Goal: Information Seeking & Learning: Learn about a topic

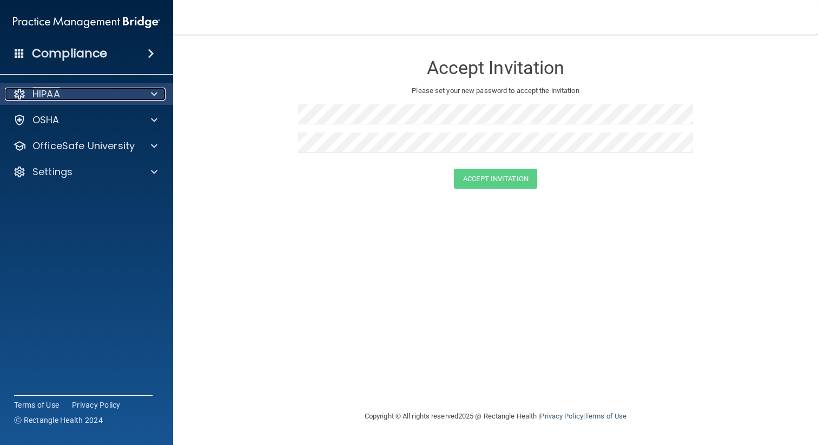
click at [52, 93] on p "HIPAA" at bounding box center [46, 94] width 28 height 13
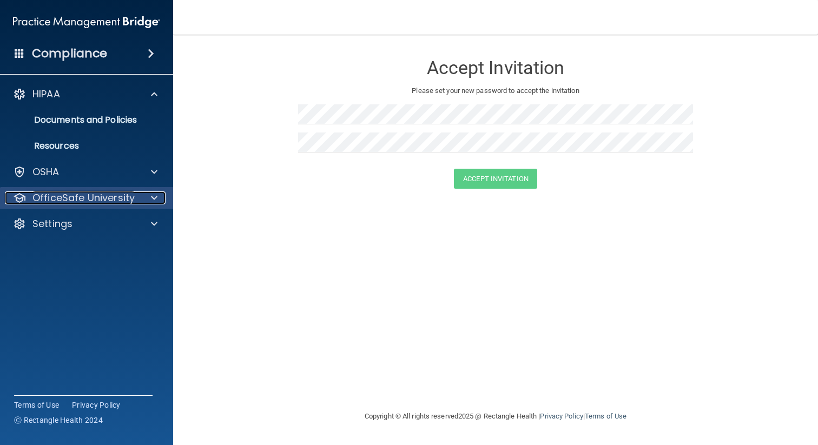
click at [86, 203] on p "OfficeSafe University" at bounding box center [83, 198] width 102 height 13
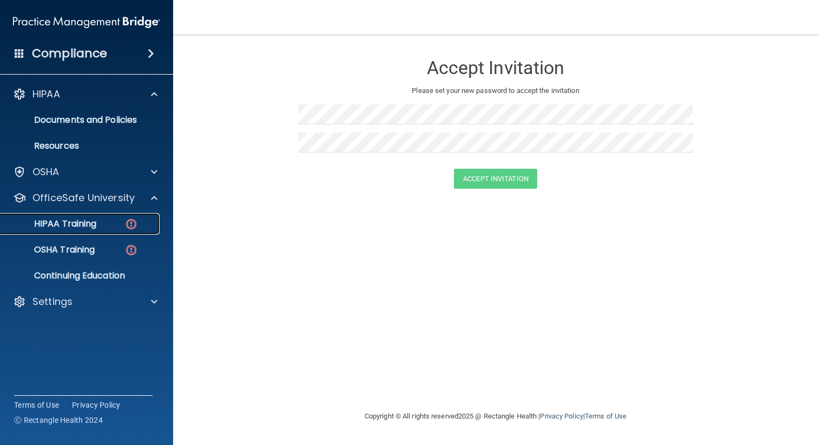
click at [80, 222] on p "HIPAA Training" at bounding box center [51, 224] width 89 height 11
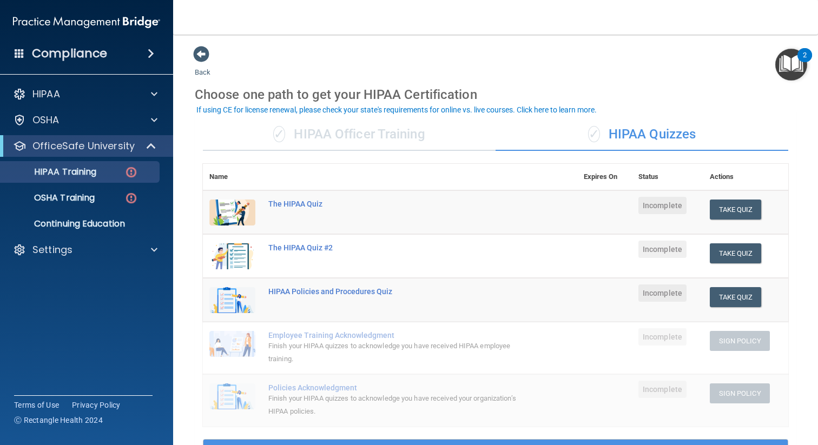
click at [148, 52] on span at bounding box center [151, 53] width 6 height 13
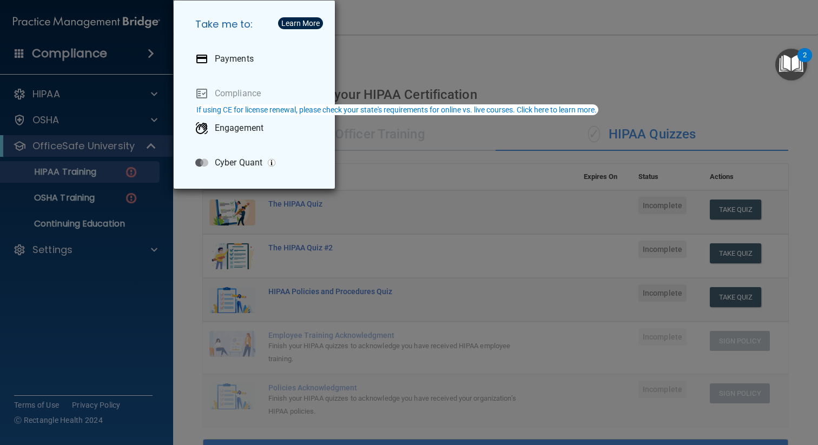
click at [75, 94] on div "Take me to: Payments Compliance Engagement Cyber Quant" at bounding box center [409, 222] width 818 height 445
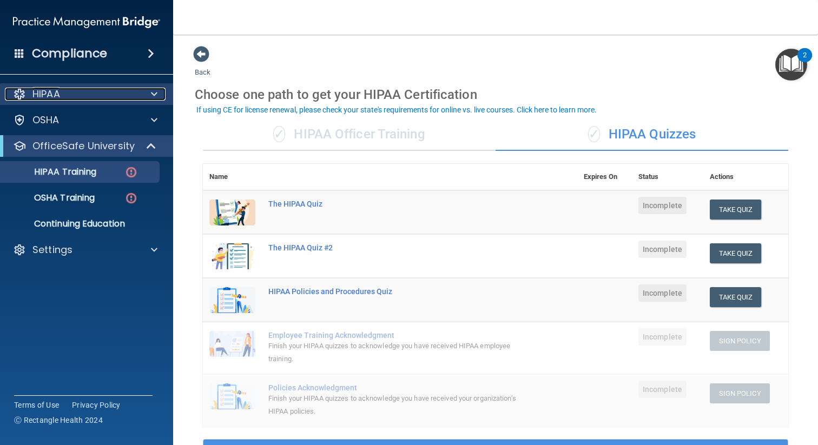
click at [68, 93] on div "HIPAA" at bounding box center [72, 94] width 134 height 13
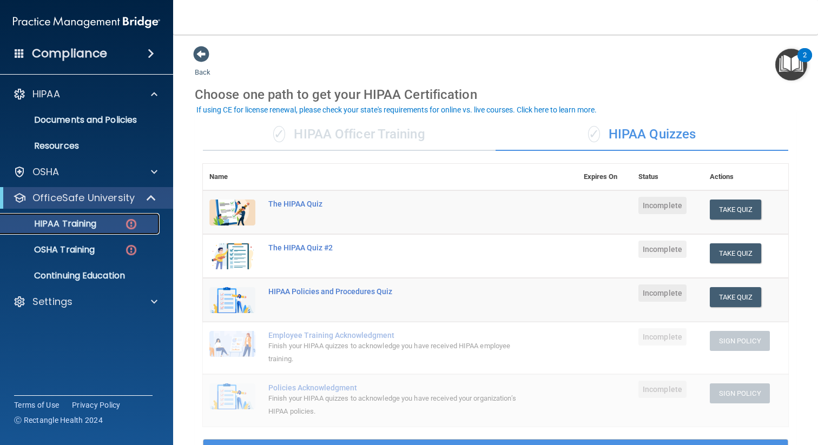
click at [91, 225] on p "HIPAA Training" at bounding box center [51, 224] width 89 height 11
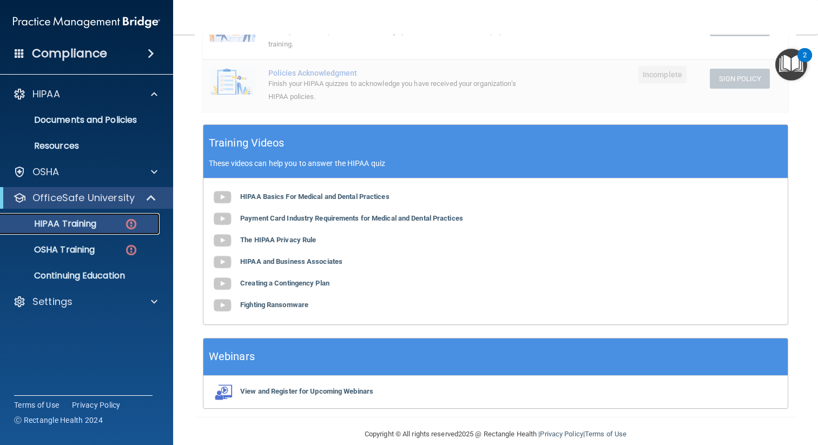
scroll to position [330, 0]
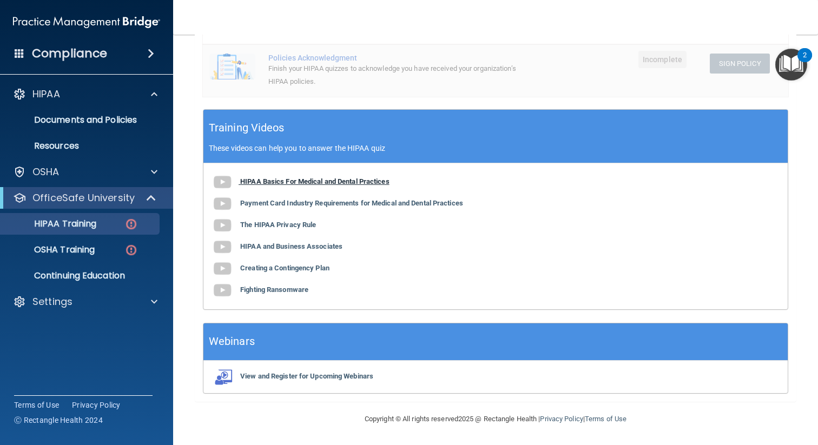
click at [296, 182] on b "HIPAA Basics For Medical and Dental Practices" at bounding box center [314, 181] width 149 height 8
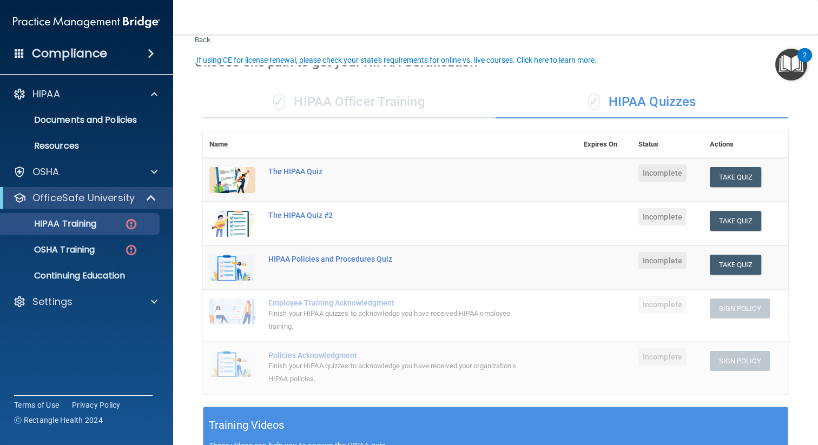
scroll to position [0, 0]
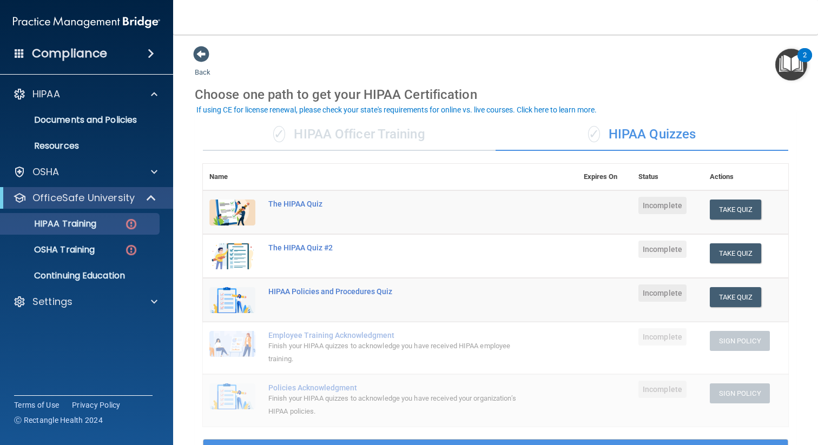
click at [393, 141] on div "✓ HIPAA Officer Training" at bounding box center [349, 134] width 293 height 32
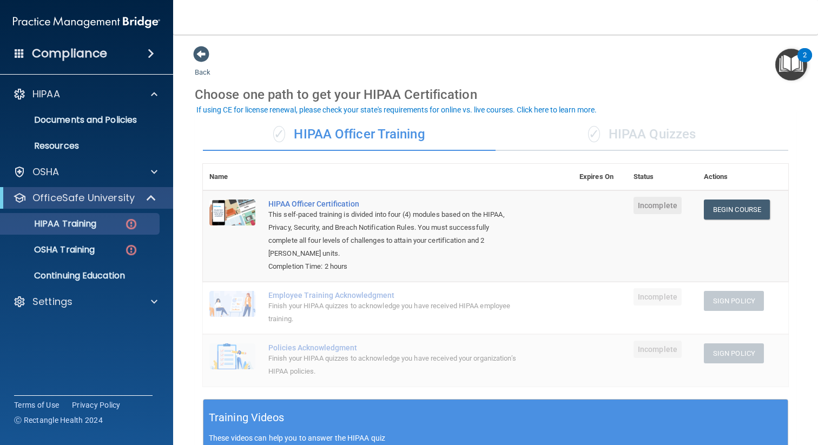
click at [610, 133] on div "✓ HIPAA Quizzes" at bounding box center [642, 134] width 293 height 32
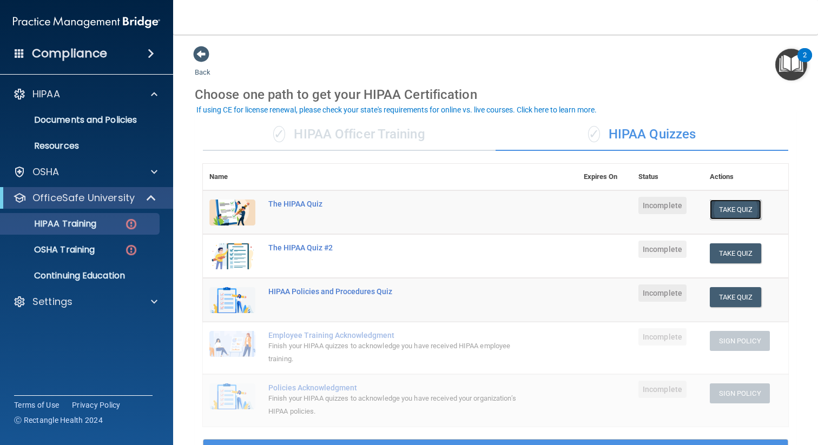
click at [730, 212] on button "Take Quiz" at bounding box center [736, 210] width 52 height 20
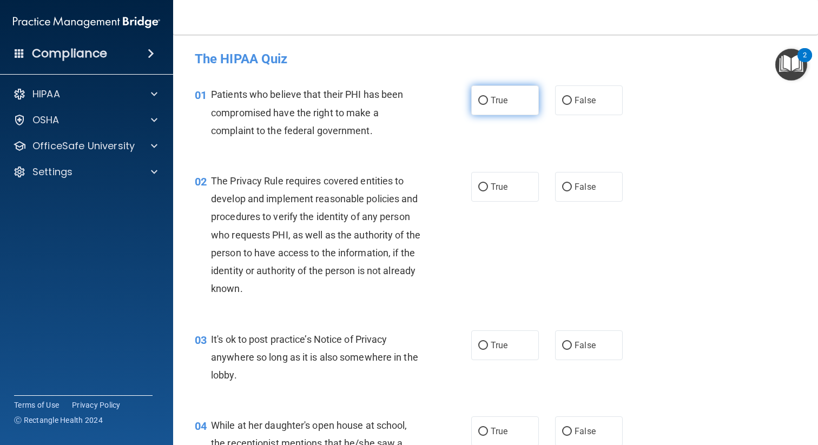
click at [493, 97] on span "True" at bounding box center [499, 100] width 17 height 10
click at [488, 97] on input "True" at bounding box center [483, 101] width 10 height 8
radio input "true"
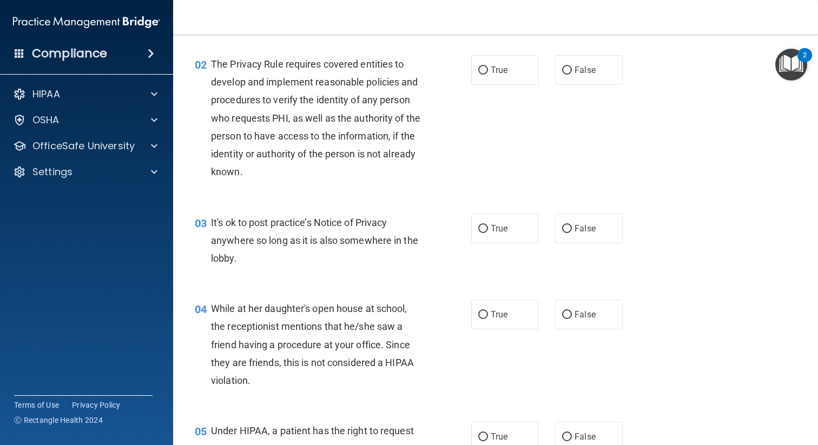
scroll to position [120, 0]
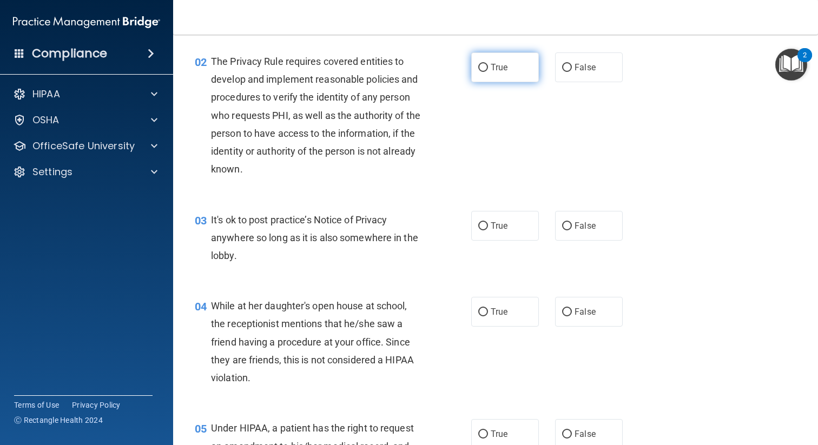
click at [503, 70] on span "True" at bounding box center [499, 67] width 17 height 10
click at [488, 70] on input "True" at bounding box center [483, 68] width 10 height 8
radio input "true"
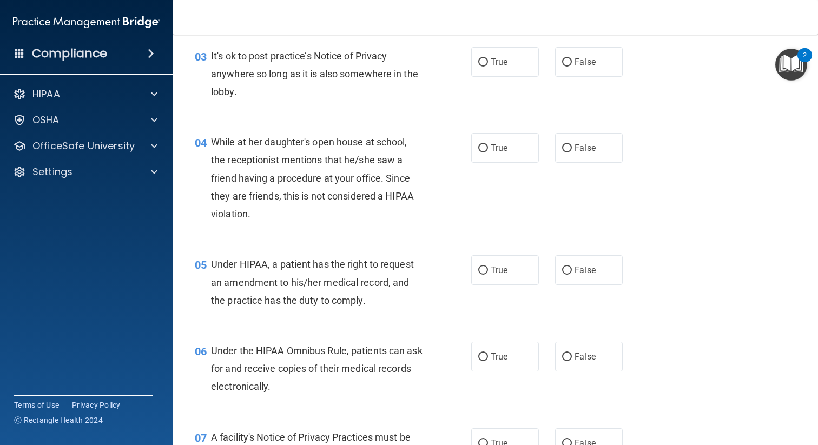
scroll to position [286, 0]
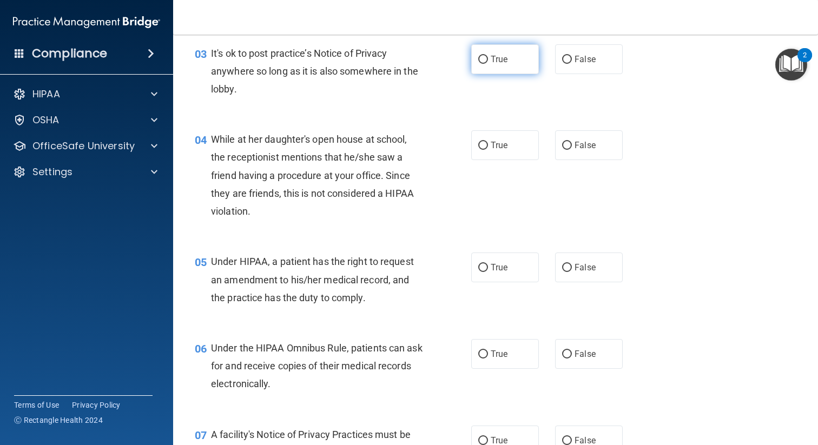
click at [493, 60] on span "True" at bounding box center [499, 59] width 17 height 10
click at [488, 60] on input "True" at bounding box center [483, 60] width 10 height 8
radio input "true"
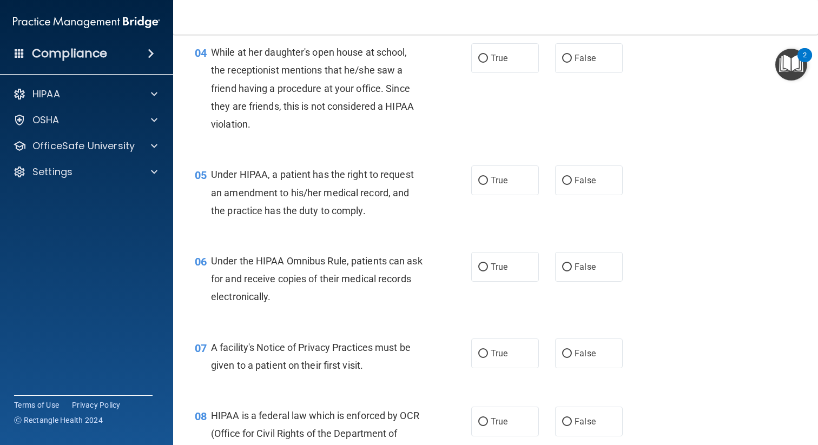
scroll to position [374, 0]
click at [485, 65] on label "True" at bounding box center [505, 57] width 68 height 30
click at [485, 62] on input "True" at bounding box center [483, 58] width 10 height 8
radio input "true"
click at [569, 63] on label "False" at bounding box center [589, 57] width 68 height 30
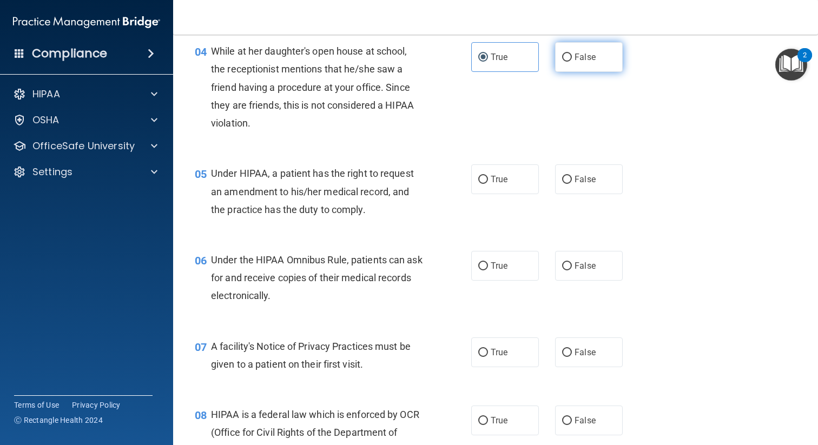
click at [569, 62] on input "False" at bounding box center [567, 58] width 10 height 8
radio input "true"
radio input "false"
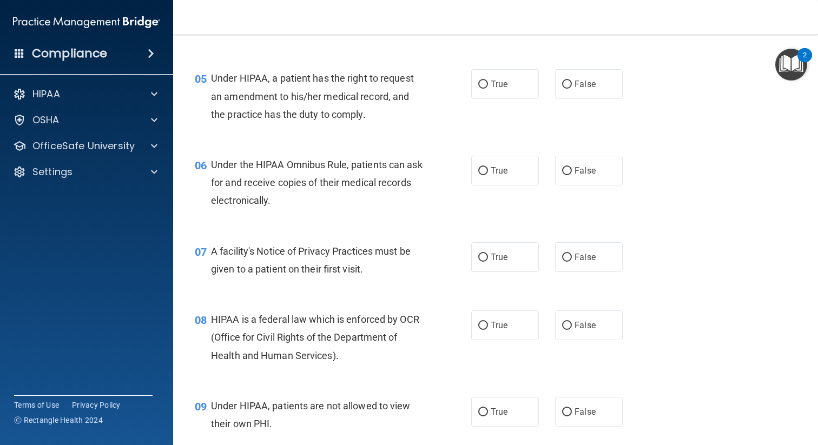
scroll to position [476, 0]
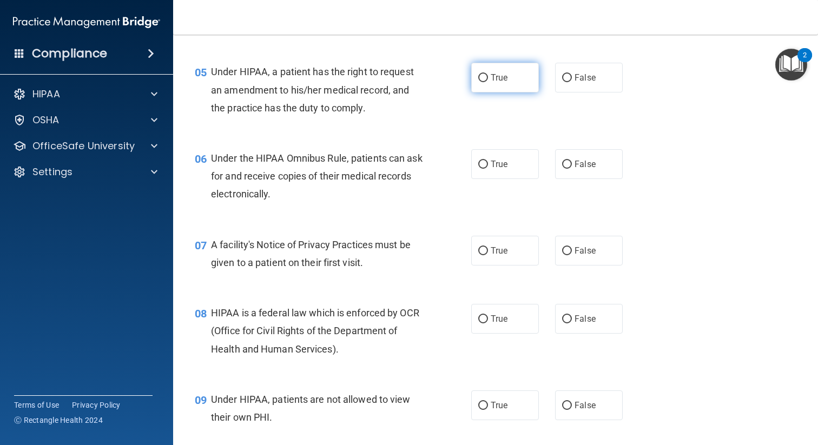
click at [479, 76] on input "True" at bounding box center [483, 78] width 10 height 8
radio input "true"
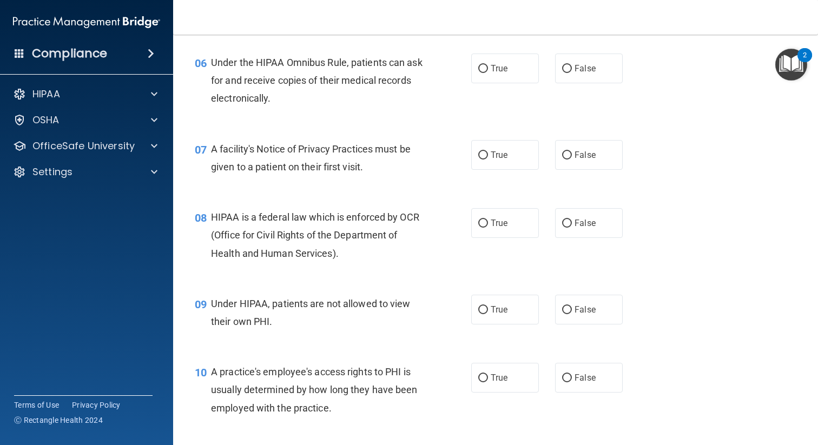
scroll to position [579, 0]
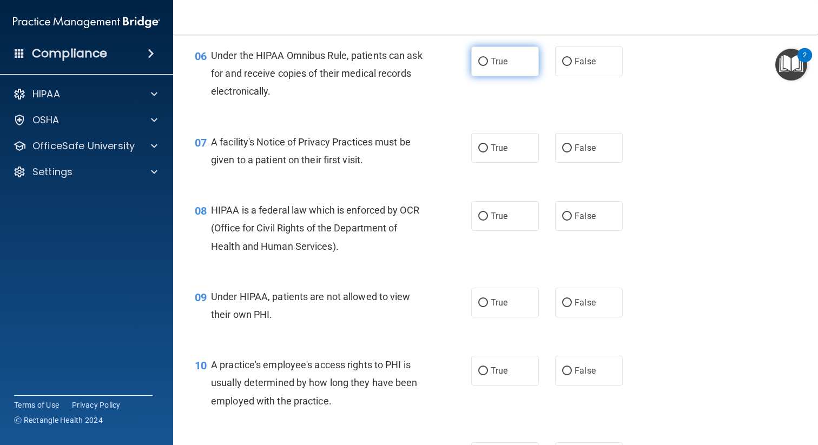
click at [511, 63] on label "True" at bounding box center [505, 62] width 68 height 30
click at [488, 63] on input "True" at bounding box center [483, 62] width 10 height 8
radio input "true"
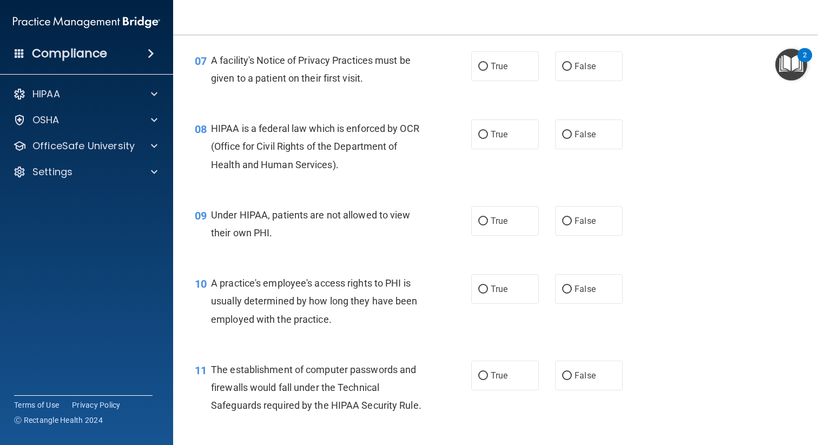
scroll to position [659, 0]
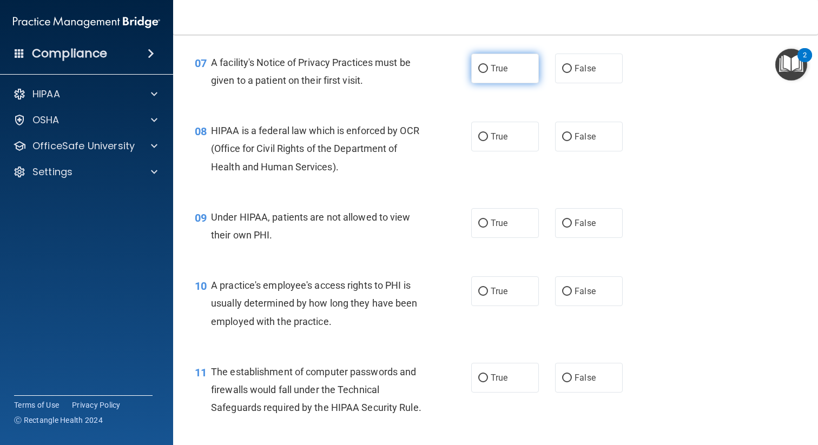
click at [500, 65] on span "True" at bounding box center [499, 68] width 17 height 10
click at [488, 65] on input "True" at bounding box center [483, 69] width 10 height 8
radio input "true"
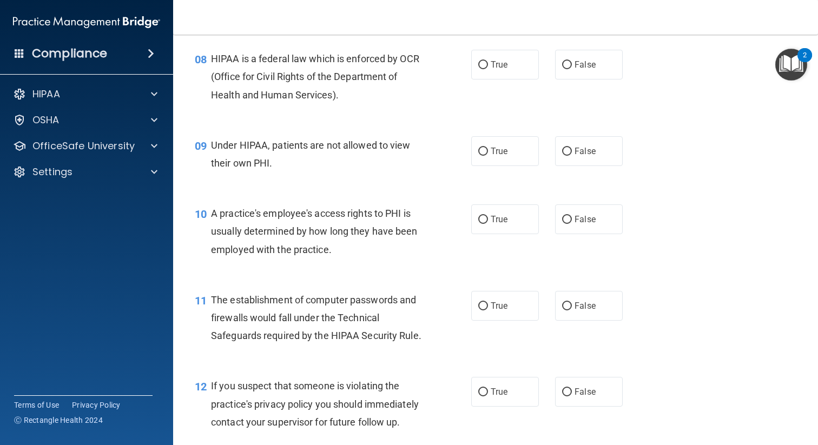
scroll to position [732, 0]
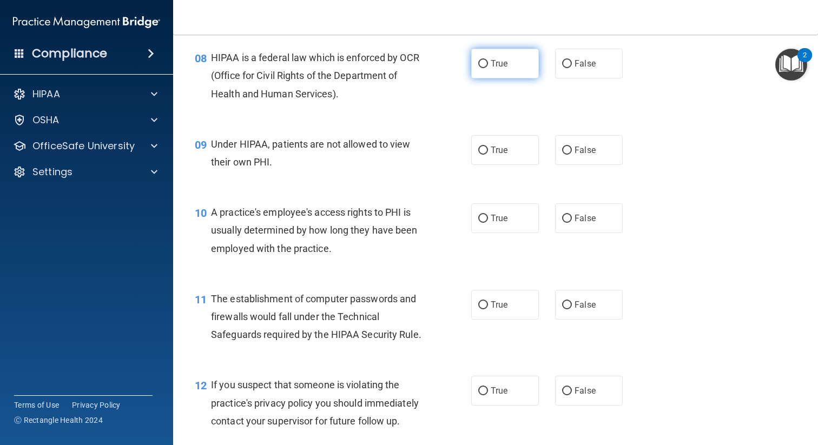
click at [513, 68] on label "True" at bounding box center [505, 64] width 68 height 30
click at [488, 68] on input "True" at bounding box center [483, 64] width 10 height 8
radio input "true"
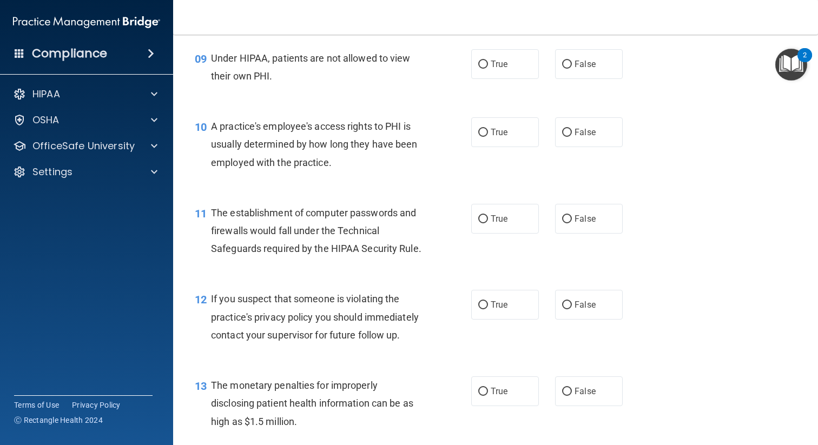
scroll to position [819, 0]
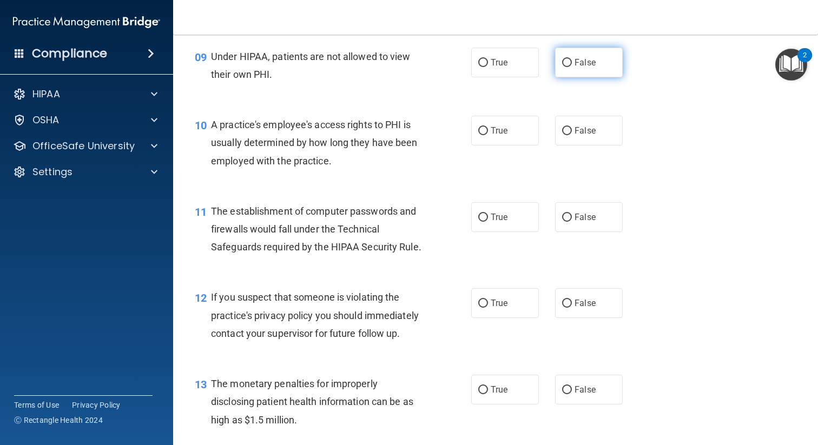
click at [582, 60] on span "False" at bounding box center [585, 62] width 21 height 10
click at [572, 60] on input "False" at bounding box center [567, 63] width 10 height 8
radio input "true"
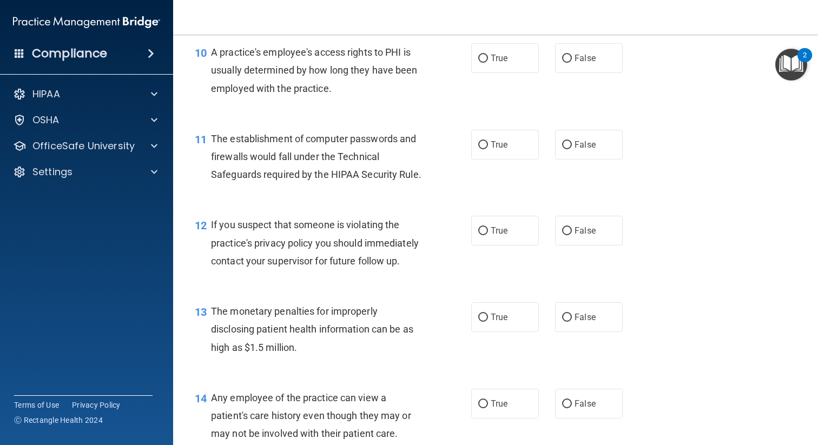
scroll to position [892, 0]
click at [577, 67] on label "False" at bounding box center [589, 58] width 68 height 30
click at [572, 62] on input "False" at bounding box center [567, 58] width 10 height 8
radio input "true"
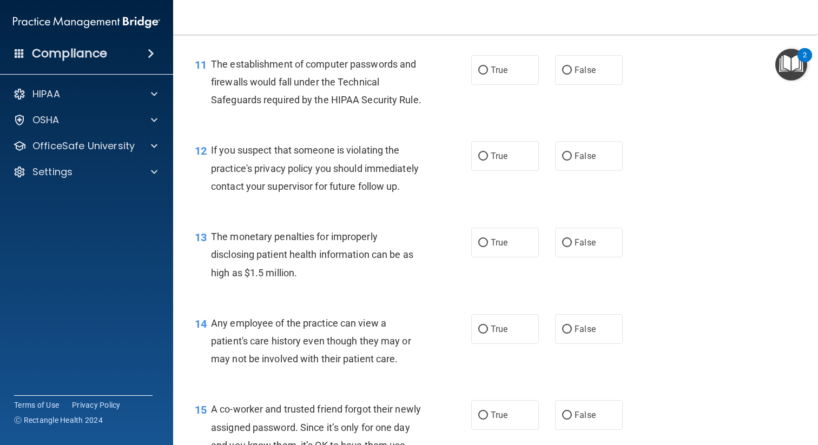
scroll to position [971, 0]
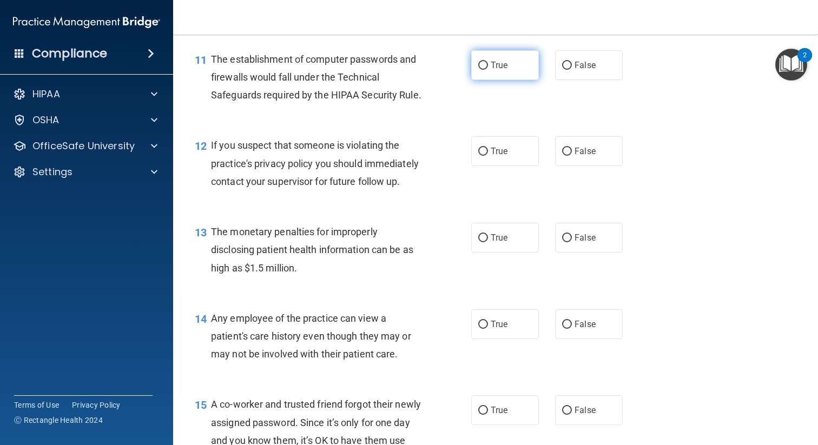
click at [491, 74] on label "True" at bounding box center [505, 65] width 68 height 30
click at [488, 70] on input "True" at bounding box center [483, 66] width 10 height 8
radio input "true"
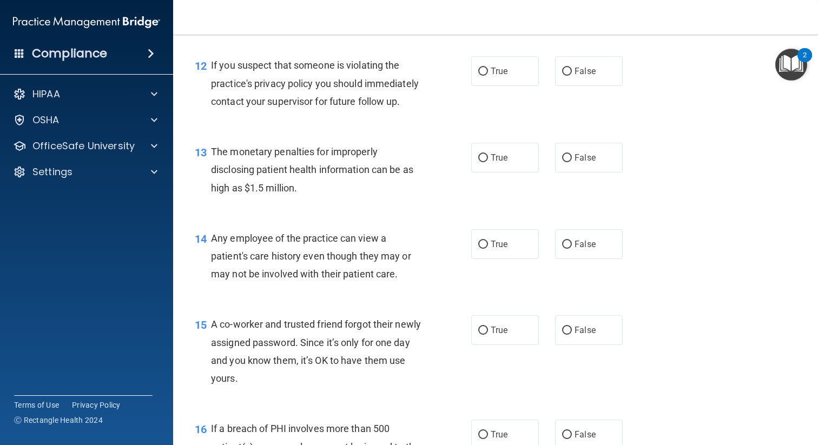
scroll to position [1057, 0]
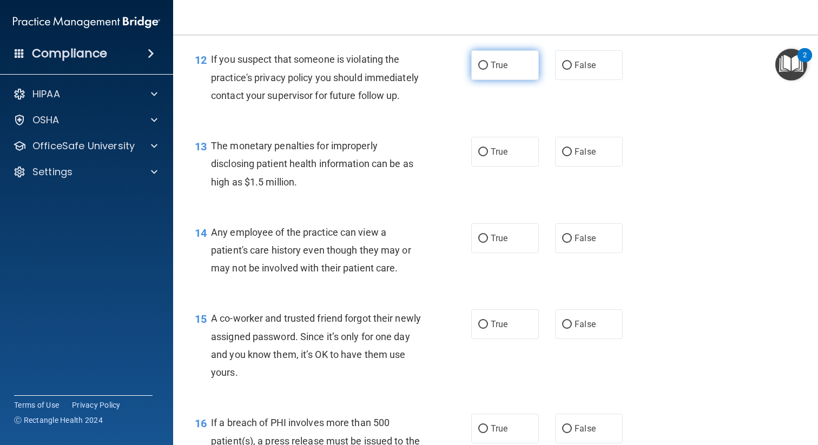
click at [495, 75] on label "True" at bounding box center [505, 65] width 68 height 30
click at [488, 70] on input "True" at bounding box center [483, 66] width 10 height 8
radio input "true"
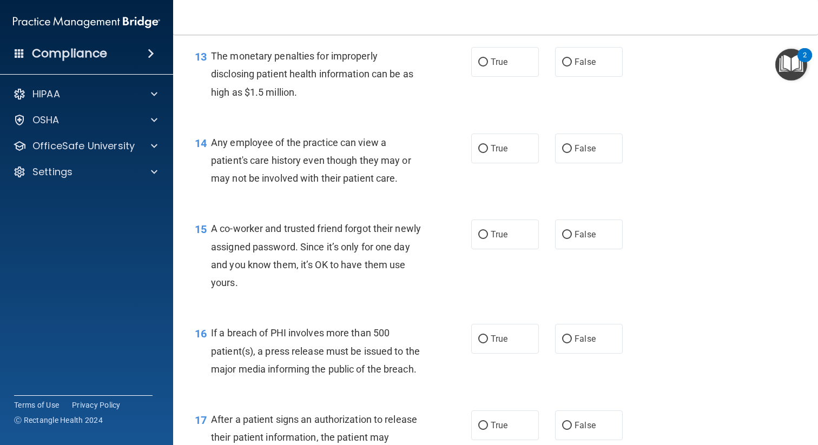
scroll to position [1149, 0]
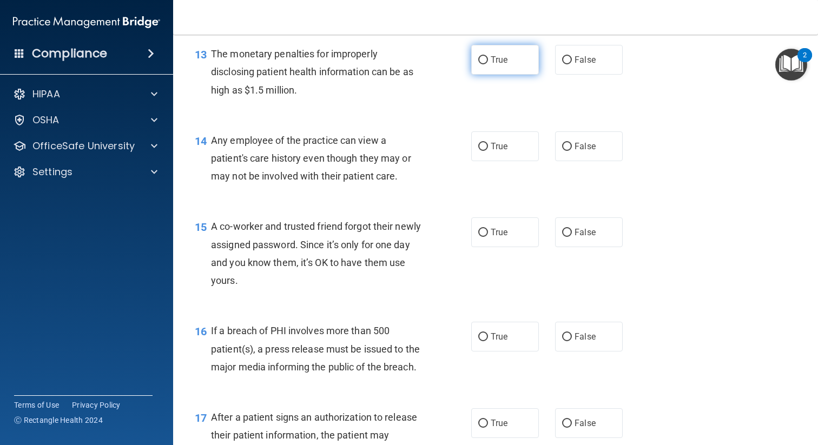
click at [511, 66] on label "True" at bounding box center [505, 60] width 68 height 30
click at [488, 64] on input "True" at bounding box center [483, 60] width 10 height 8
radio input "true"
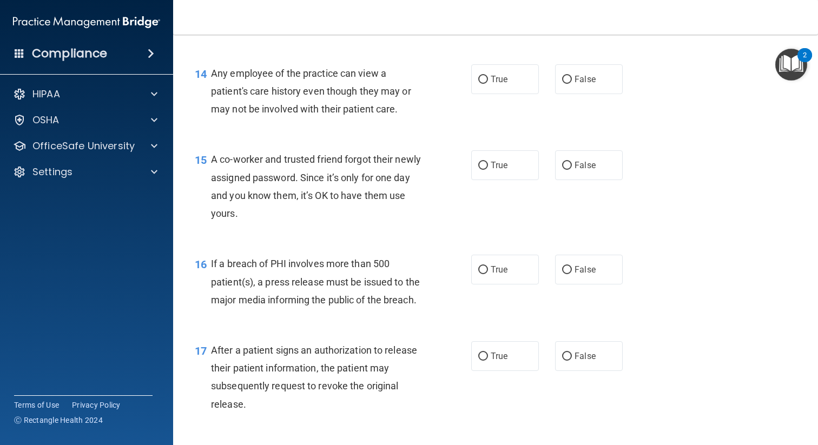
scroll to position [1228, 0]
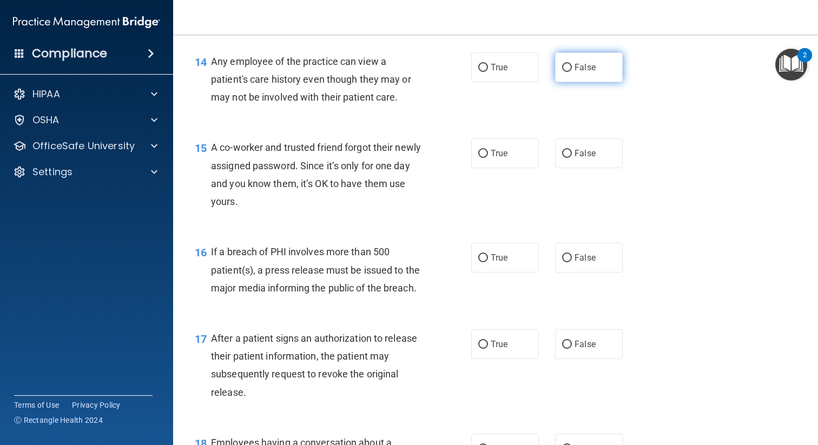
click at [591, 80] on label "False" at bounding box center [589, 67] width 68 height 30
click at [572, 72] on input "False" at bounding box center [567, 68] width 10 height 8
radio input "true"
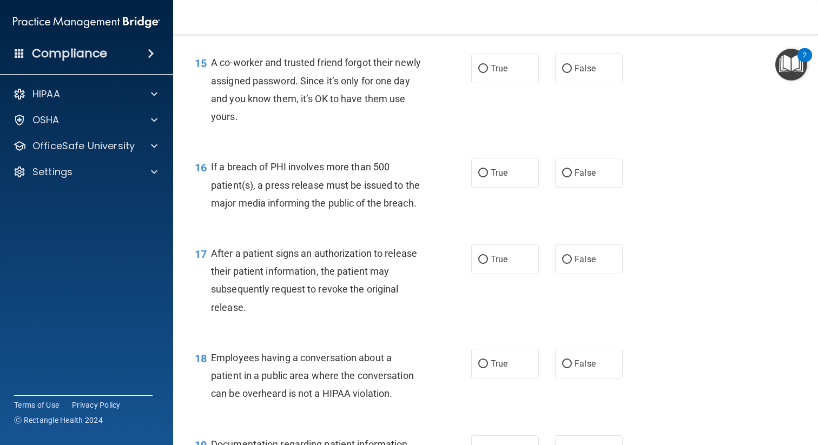
scroll to position [1314, 0]
click at [579, 76] on label "False" at bounding box center [589, 67] width 68 height 30
click at [572, 72] on input "False" at bounding box center [567, 68] width 10 height 8
radio input "true"
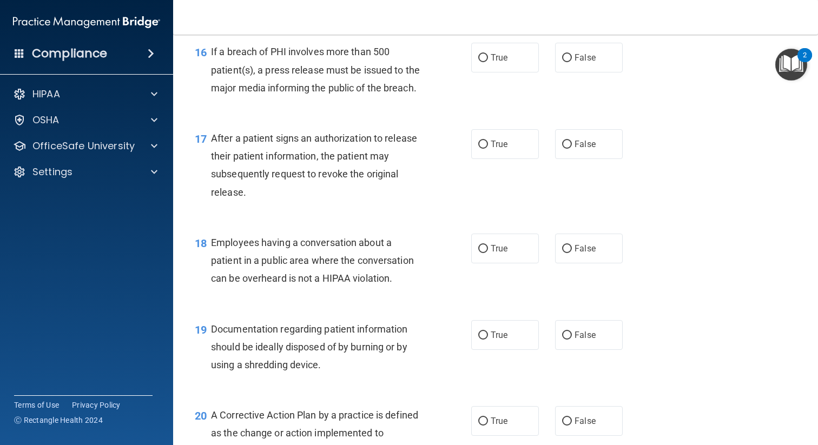
scroll to position [1423, 0]
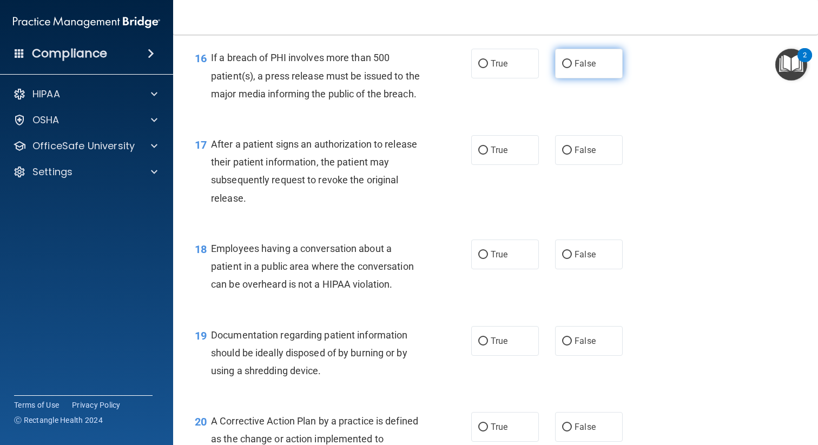
click at [585, 71] on label "False" at bounding box center [589, 64] width 68 height 30
click at [572, 68] on input "False" at bounding box center [567, 64] width 10 height 8
radio input "true"
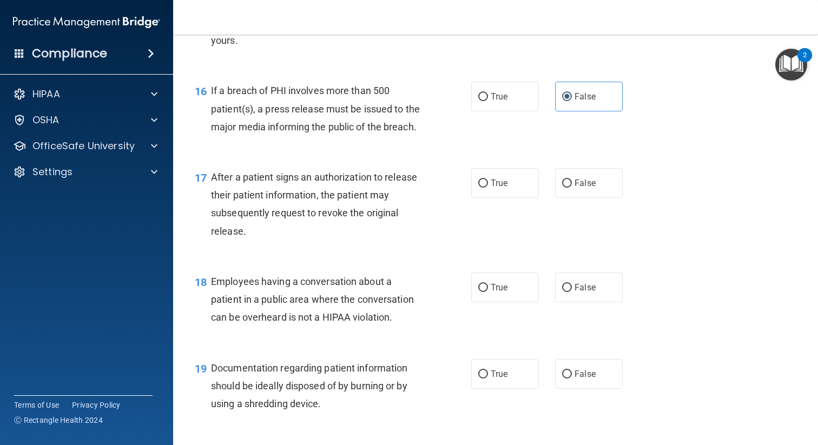
scroll to position [1391, 0]
click at [488, 84] on label "True" at bounding box center [505, 96] width 68 height 30
click at [488, 92] on input "True" at bounding box center [483, 96] width 10 height 8
radio input "true"
radio input "false"
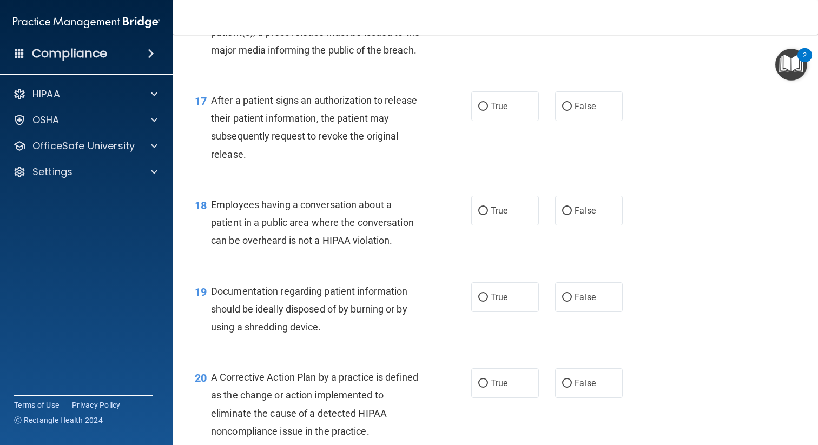
scroll to position [1468, 0]
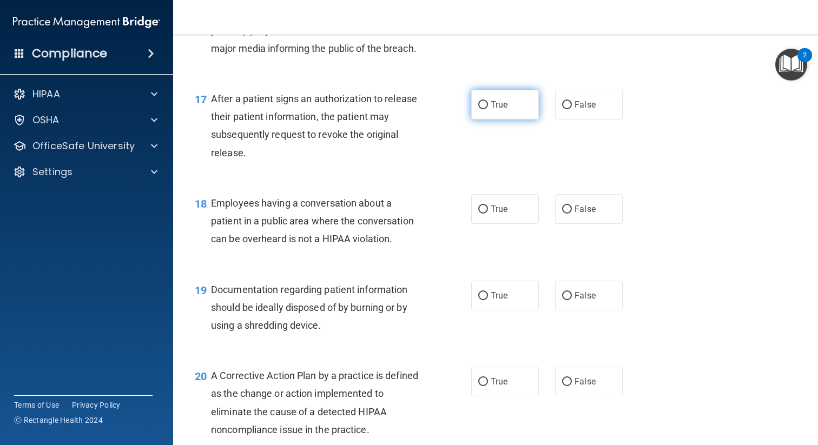
click at [488, 111] on label "True" at bounding box center [505, 105] width 68 height 30
click at [488, 109] on input "True" at bounding box center [483, 105] width 10 height 8
radio input "true"
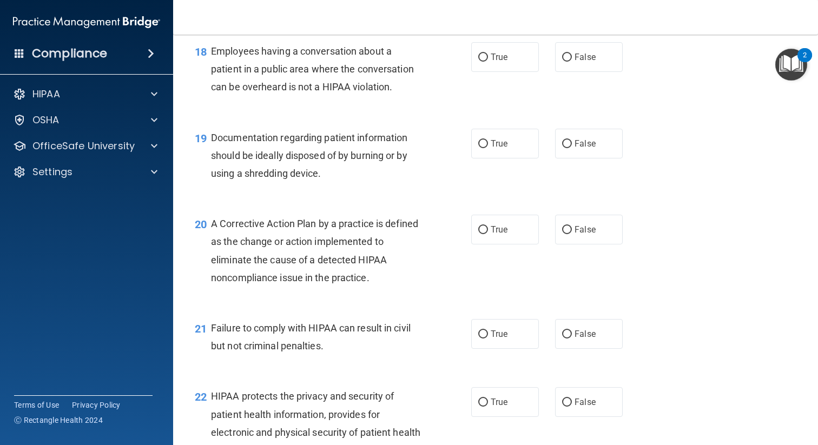
scroll to position [1622, 0]
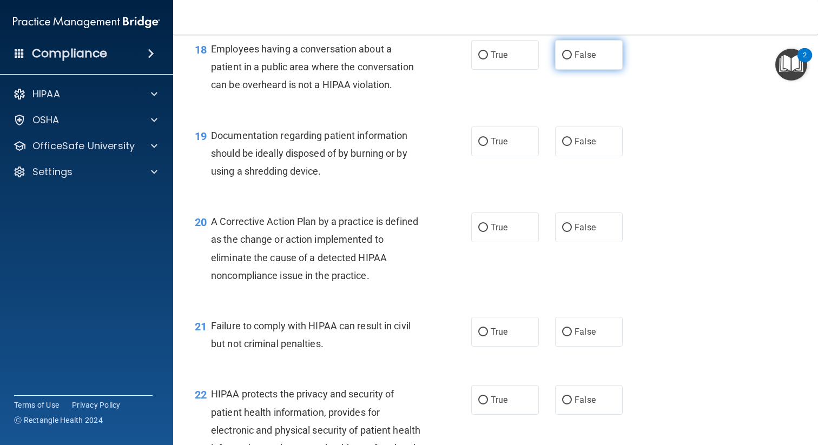
click at [589, 52] on span "False" at bounding box center [585, 55] width 21 height 10
click at [572, 52] on input "False" at bounding box center [567, 55] width 10 height 8
radio input "true"
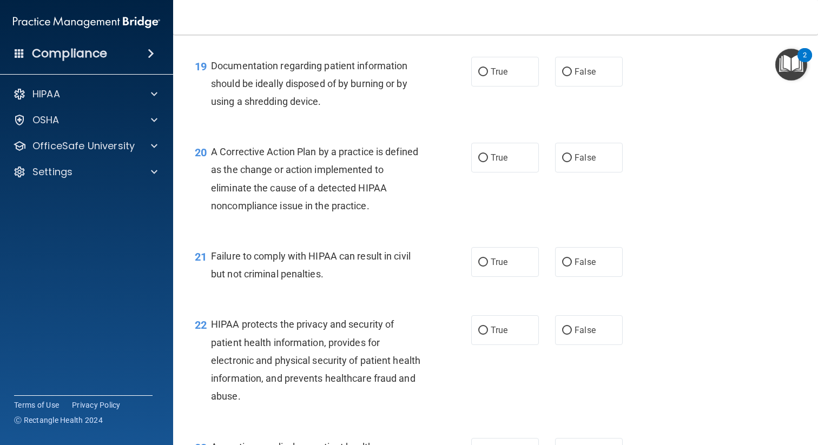
scroll to position [1698, 0]
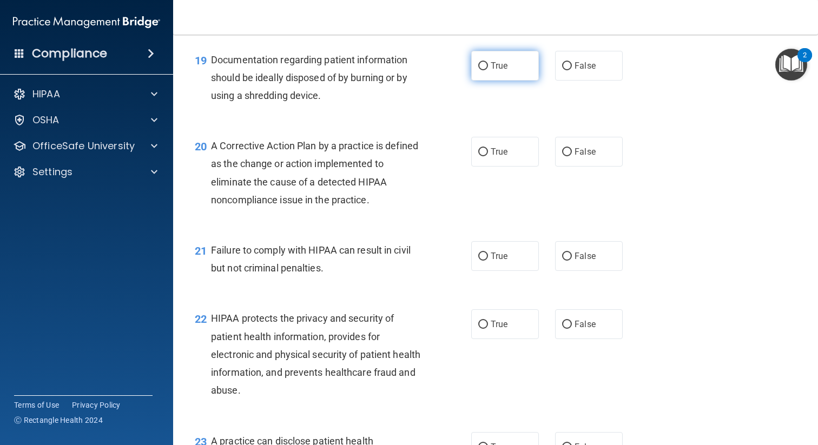
click at [498, 62] on span "True" at bounding box center [499, 66] width 17 height 10
click at [488, 62] on input "True" at bounding box center [483, 66] width 10 height 8
radio input "true"
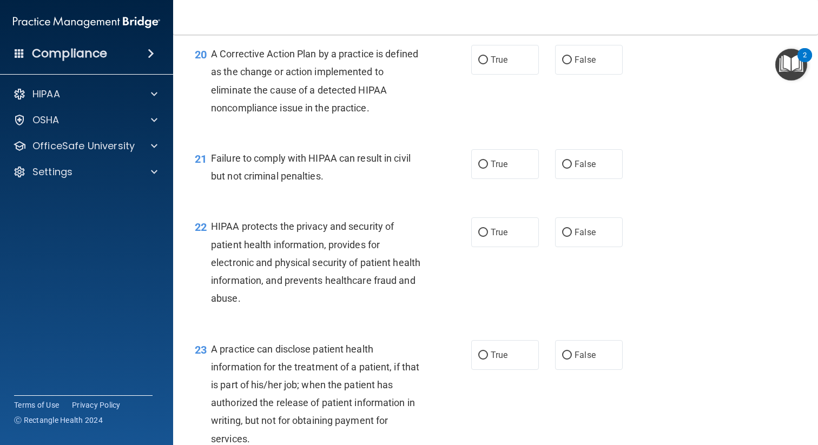
scroll to position [1791, 0]
click at [494, 58] on span "True" at bounding box center [499, 59] width 17 height 10
click at [488, 58] on input "True" at bounding box center [483, 59] width 10 height 8
radio input "true"
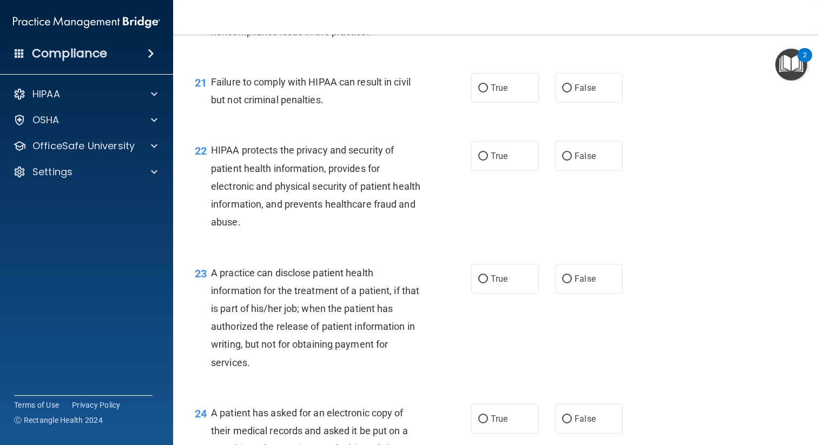
scroll to position [1869, 0]
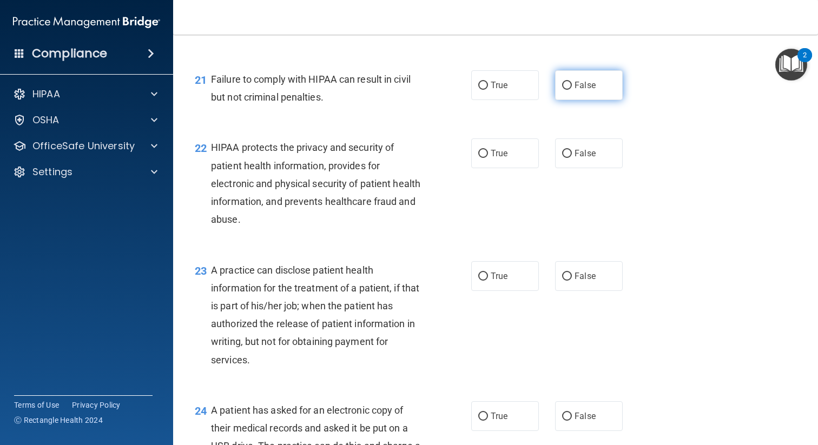
click at [586, 89] on span "False" at bounding box center [585, 85] width 21 height 10
click at [572, 89] on input "False" at bounding box center [567, 86] width 10 height 8
radio input "true"
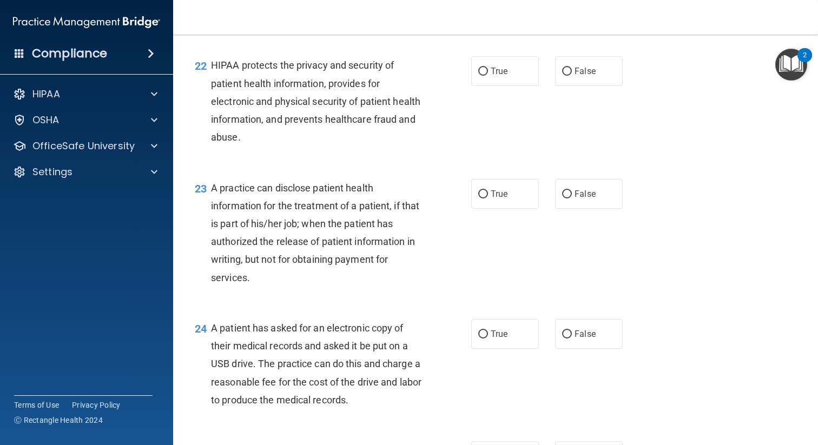
scroll to position [1952, 0]
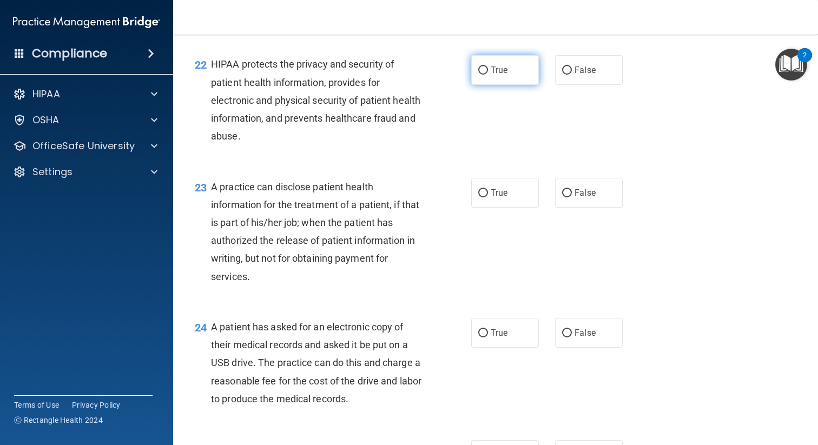
click at [496, 76] on label "True" at bounding box center [505, 70] width 68 height 30
click at [488, 75] on input "True" at bounding box center [483, 71] width 10 height 8
radio input "true"
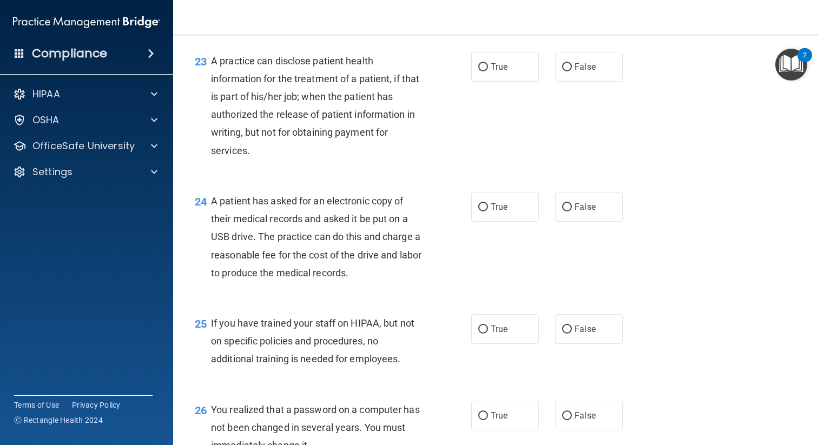
scroll to position [2079, 0]
click at [485, 71] on label "True" at bounding box center [505, 66] width 68 height 30
click at [485, 70] on input "True" at bounding box center [483, 66] width 10 height 8
radio input "true"
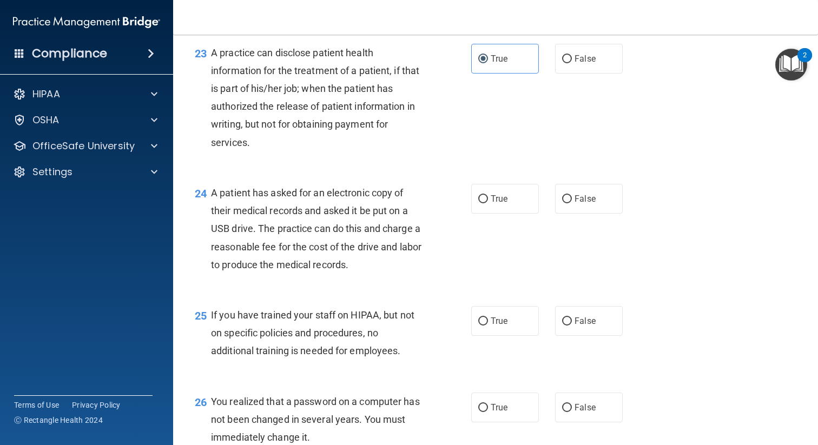
scroll to position [2088, 0]
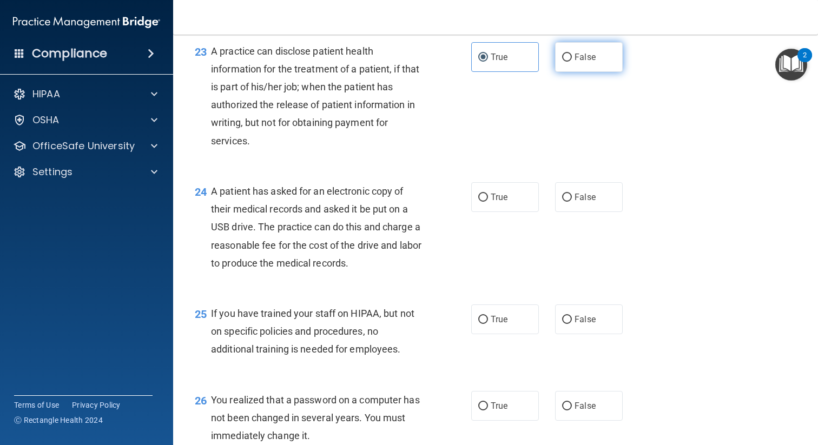
click at [571, 57] on input "False" at bounding box center [567, 58] width 10 height 8
radio input "true"
radio input "false"
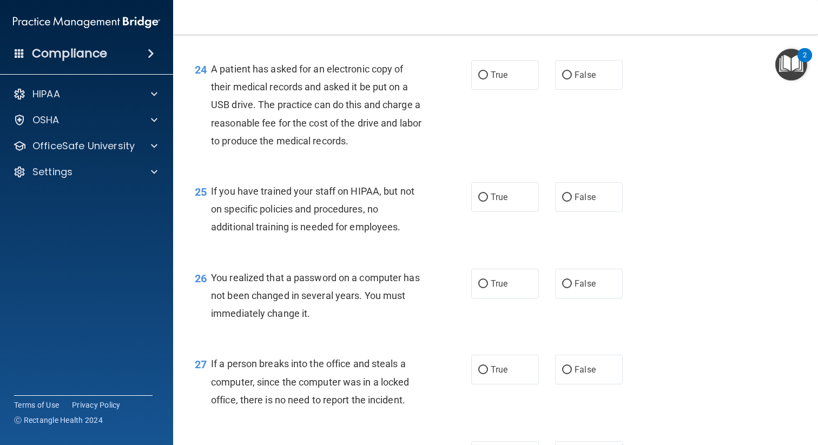
scroll to position [2211, 0]
click at [488, 80] on label "True" at bounding box center [505, 75] width 68 height 30
click at [488, 79] on input "True" at bounding box center [483, 75] width 10 height 8
radio input "true"
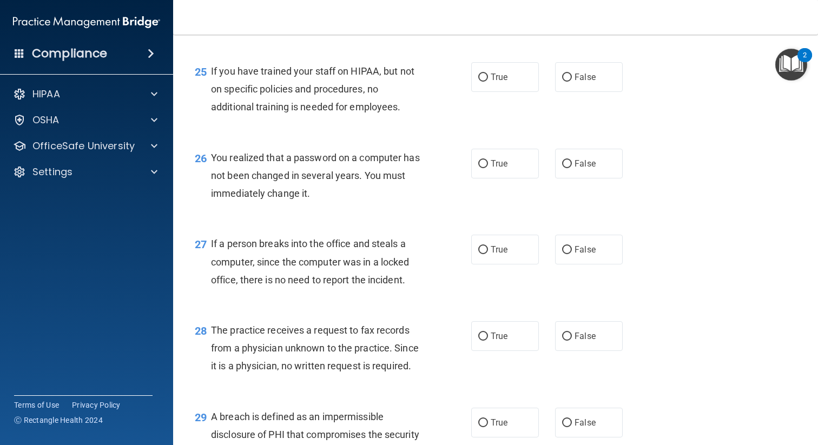
scroll to position [2337, 0]
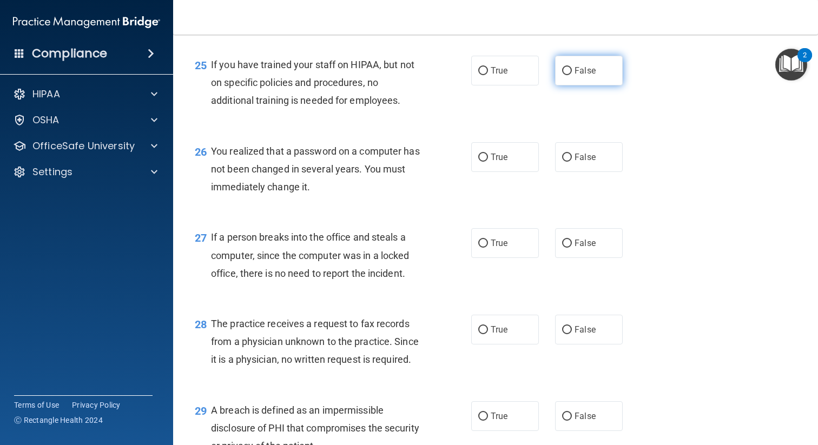
click at [602, 77] on label "False" at bounding box center [589, 71] width 68 height 30
click at [572, 75] on input "False" at bounding box center [567, 71] width 10 height 8
radio input "true"
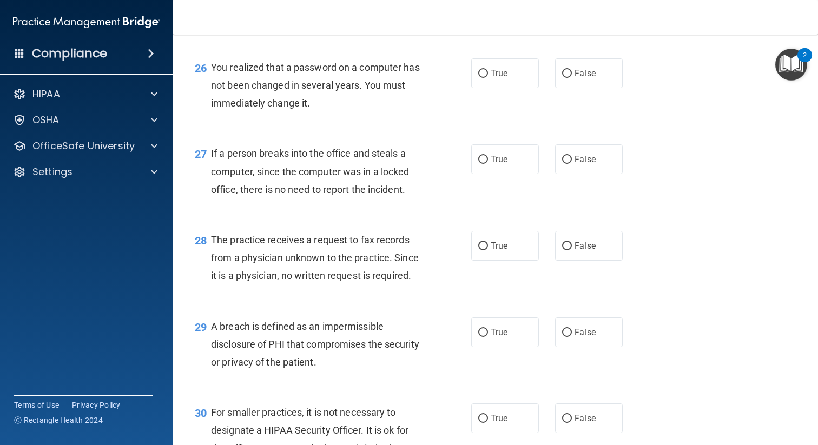
scroll to position [2422, 0]
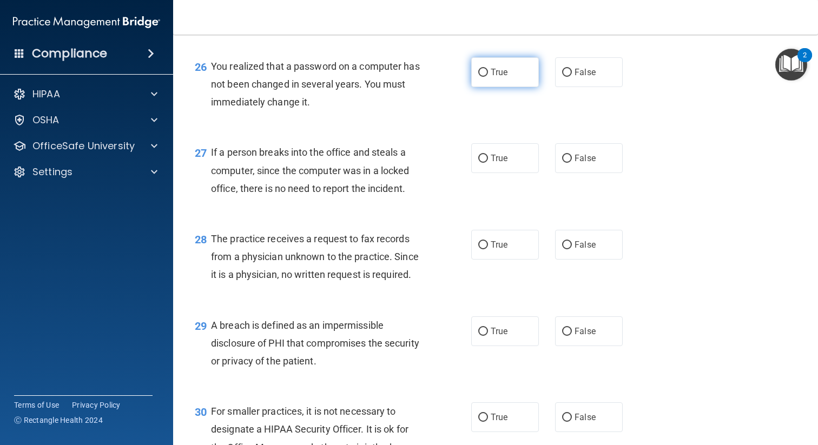
click at [511, 78] on label "True" at bounding box center [505, 72] width 68 height 30
click at [488, 77] on input "True" at bounding box center [483, 73] width 10 height 8
radio input "true"
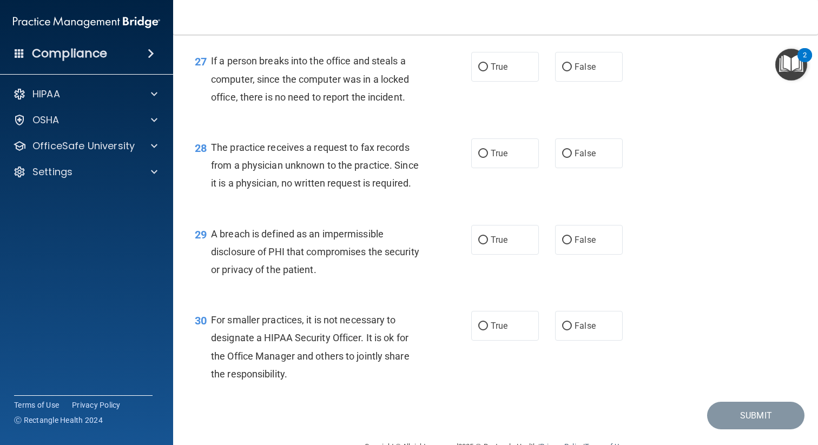
scroll to position [2515, 0]
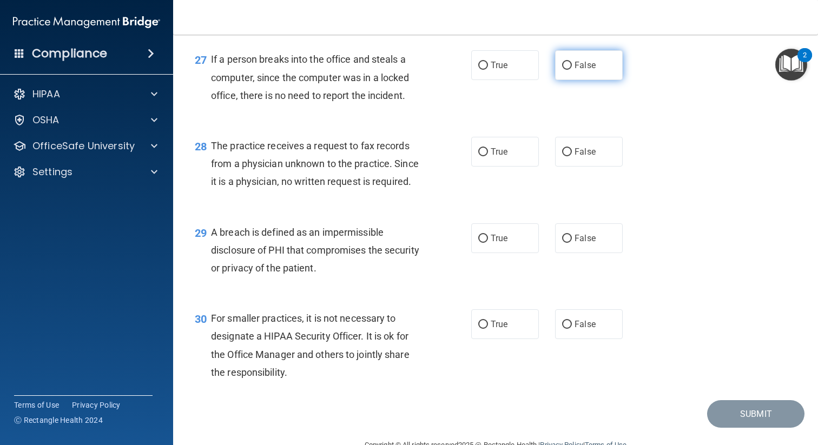
click at [592, 80] on label "False" at bounding box center [589, 65] width 68 height 30
click at [572, 70] on input "False" at bounding box center [567, 66] width 10 height 8
radio input "true"
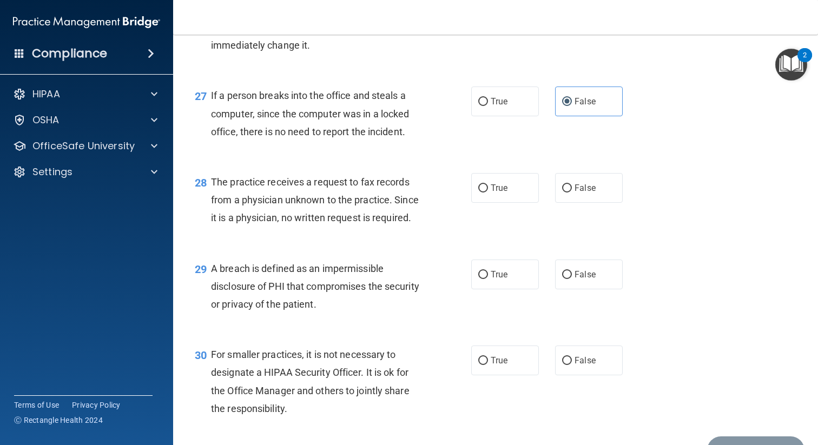
scroll to position [2541, 0]
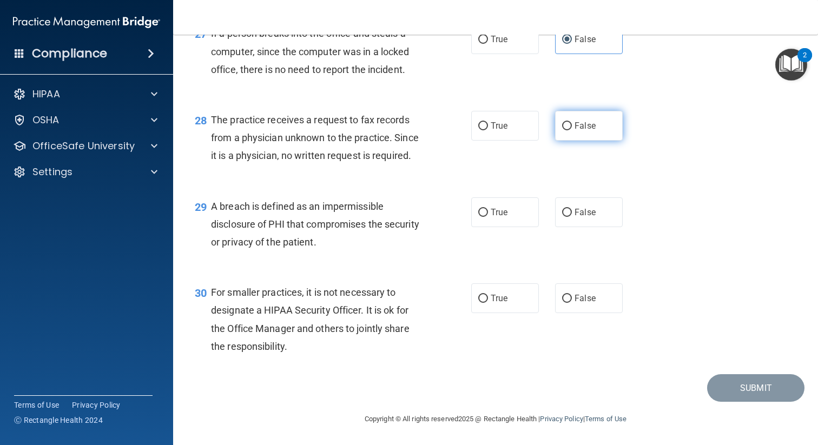
click at [578, 131] on label "False" at bounding box center [589, 126] width 68 height 30
click at [572, 130] on input "False" at bounding box center [567, 126] width 10 height 8
radio input "true"
click at [495, 214] on span "True" at bounding box center [499, 212] width 17 height 10
click at [488, 214] on input "True" at bounding box center [483, 213] width 10 height 8
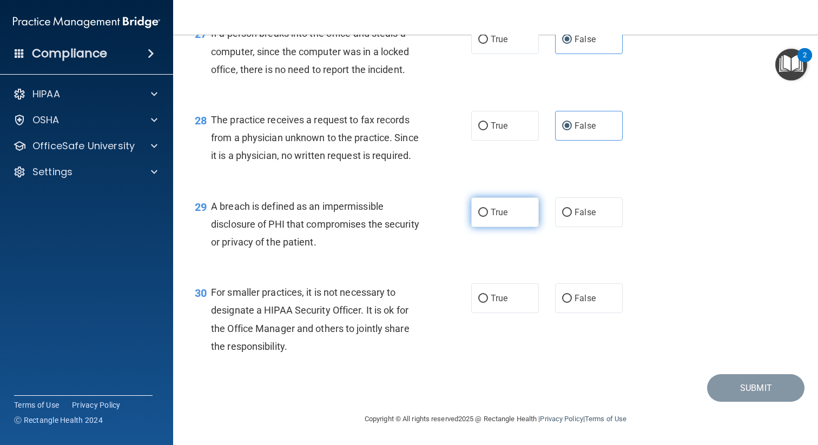
radio input "true"
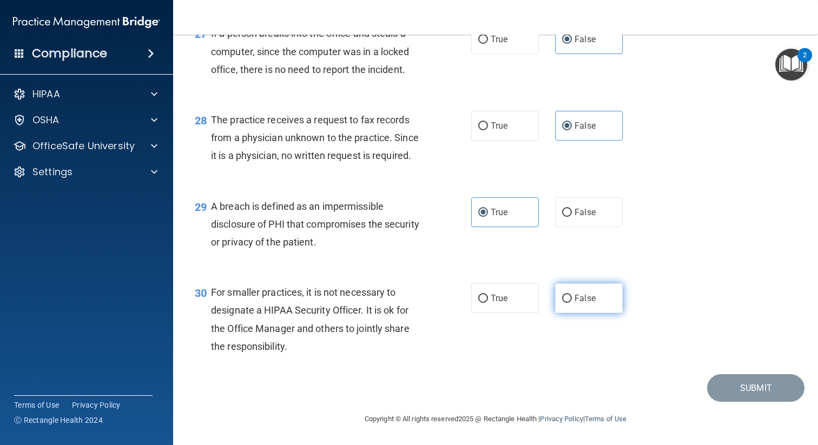
click at [572, 298] on label "False" at bounding box center [589, 299] width 68 height 30
click at [572, 298] on input "False" at bounding box center [567, 299] width 10 height 8
radio input "true"
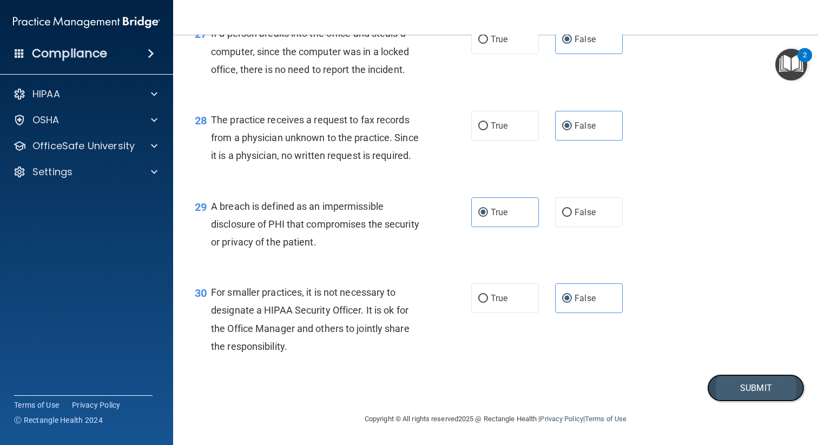
click at [724, 385] on button "Submit" at bounding box center [755, 388] width 97 height 28
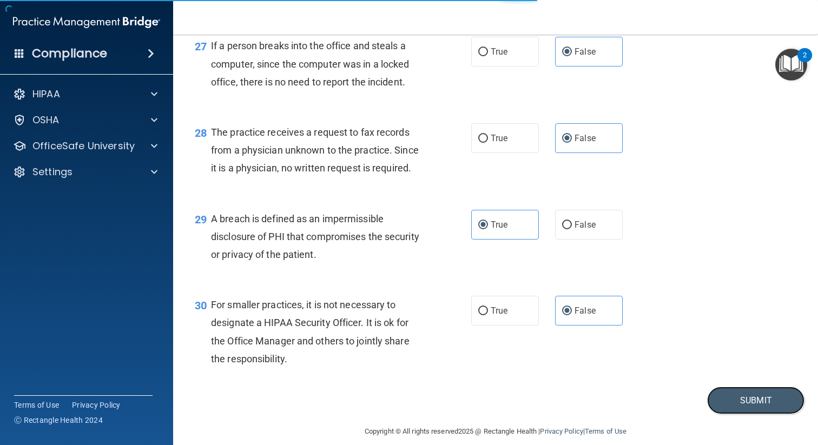
scroll to position [2529, 0]
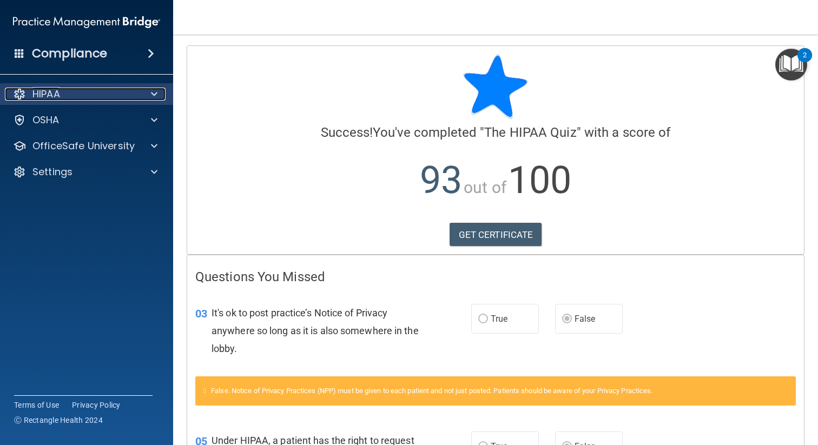
click at [146, 94] on div at bounding box center [152, 94] width 27 height 13
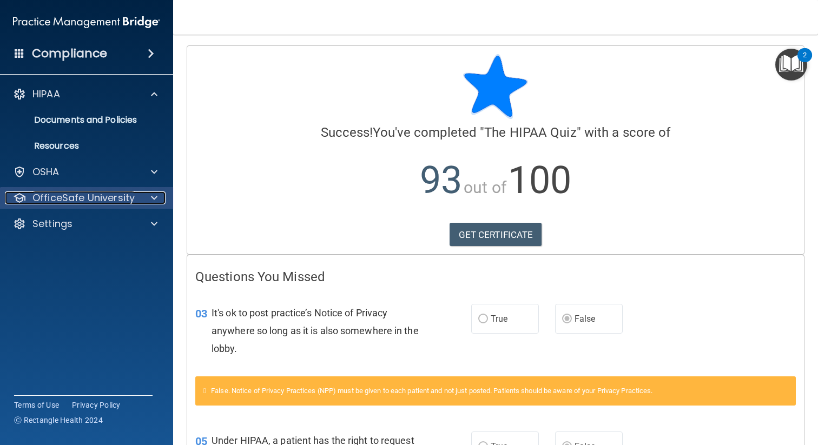
click at [141, 194] on div at bounding box center [152, 198] width 27 height 13
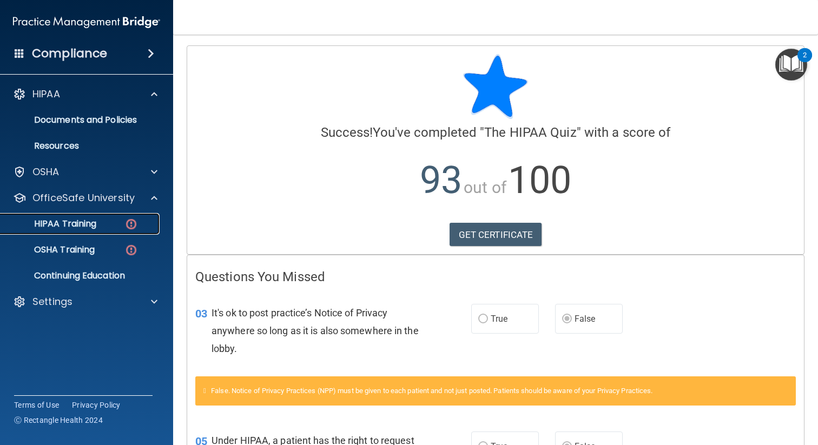
click at [94, 223] on p "HIPAA Training" at bounding box center [51, 224] width 89 height 11
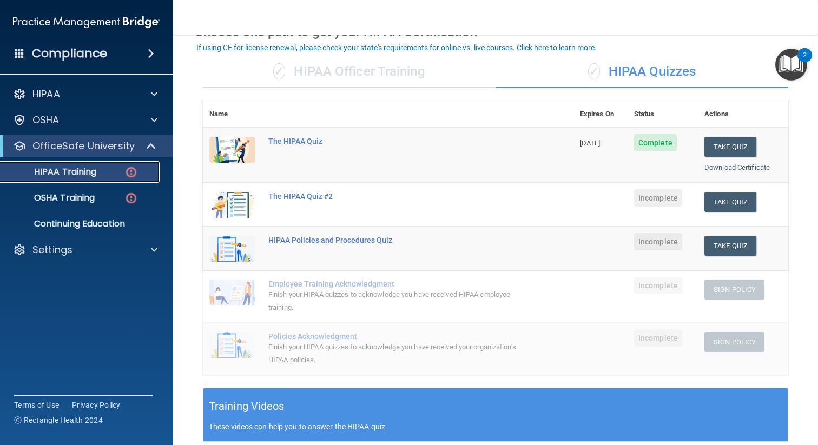
scroll to position [62, 0]
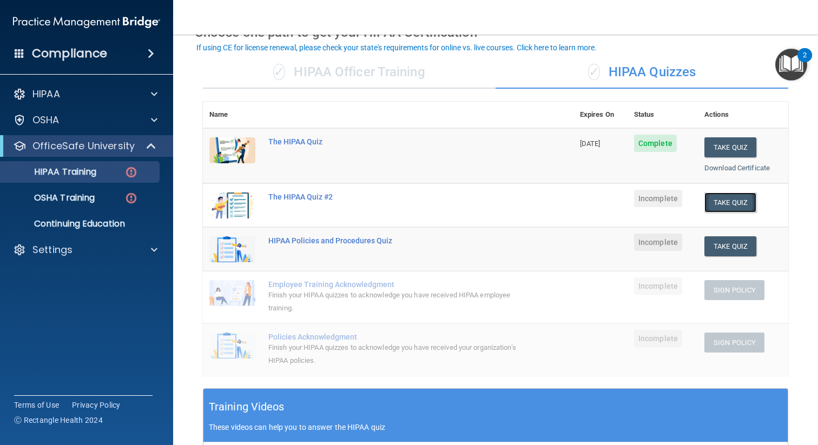
click at [722, 203] on button "Take Quiz" at bounding box center [731, 203] width 52 height 20
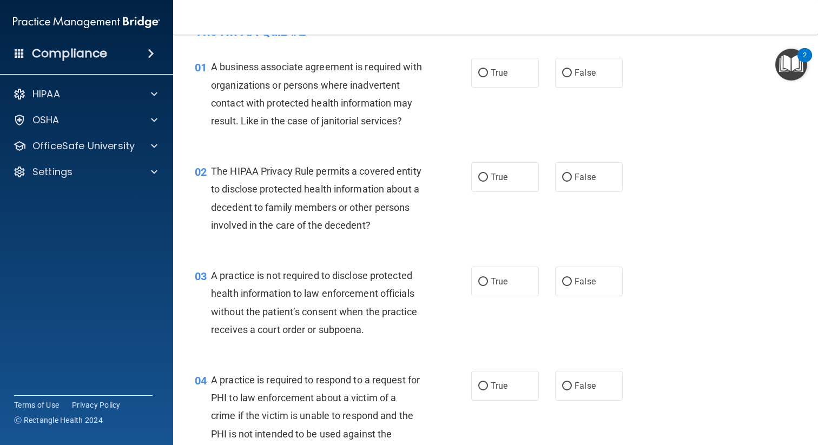
scroll to position [12, 0]
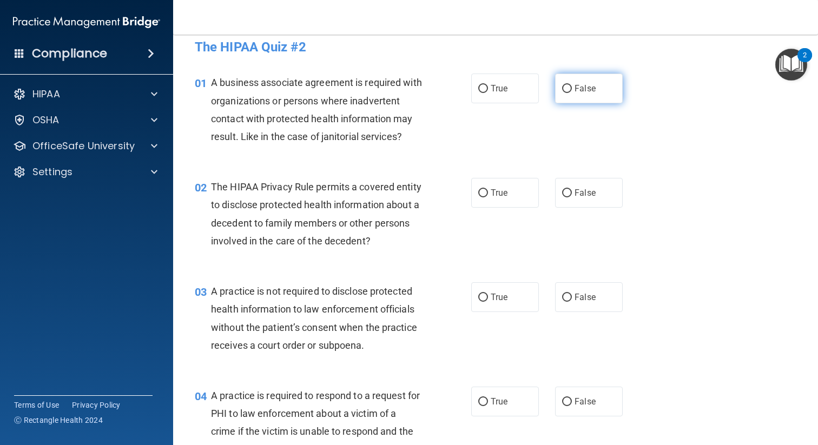
click at [576, 91] on span "False" at bounding box center [585, 88] width 21 height 10
click at [572, 91] on input "False" at bounding box center [567, 89] width 10 height 8
radio input "true"
click at [490, 91] on label "True" at bounding box center [505, 89] width 68 height 30
click at [488, 91] on input "True" at bounding box center [483, 89] width 10 height 8
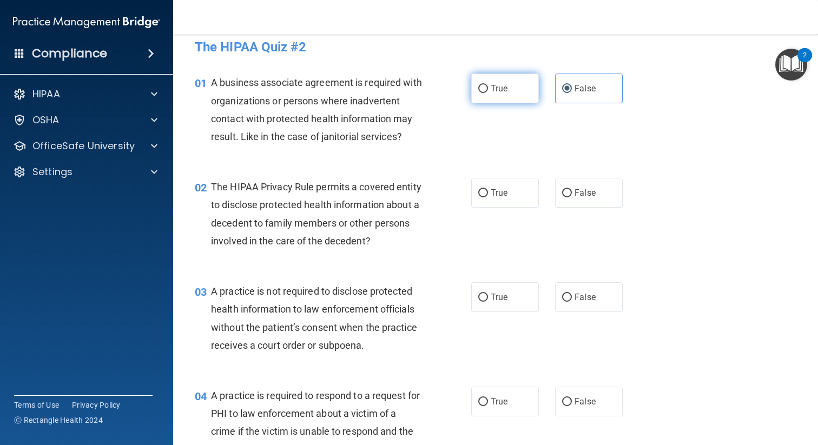
radio input "true"
radio input "false"
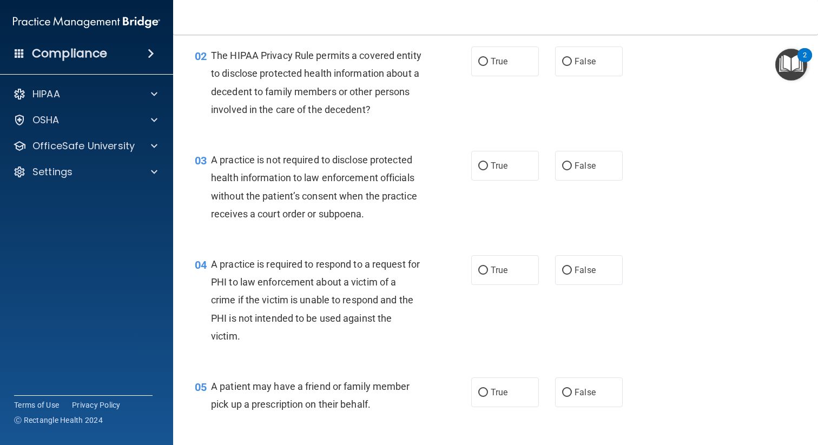
scroll to position [142, 0]
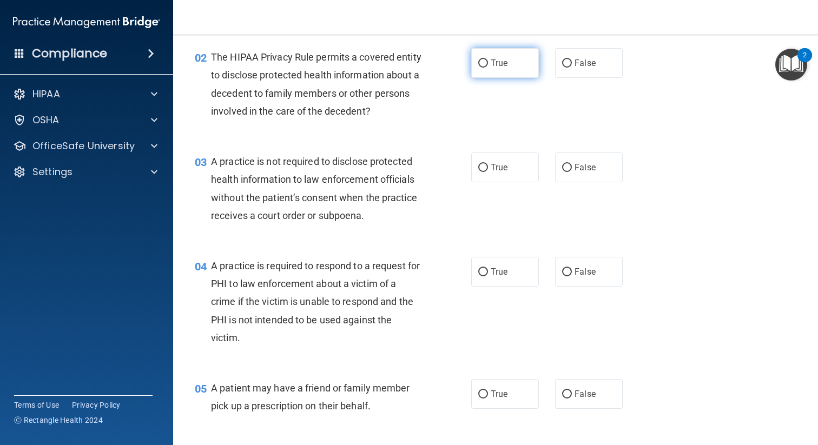
click at [508, 72] on label "True" at bounding box center [505, 63] width 68 height 30
click at [488, 68] on input "True" at bounding box center [483, 64] width 10 height 8
radio input "true"
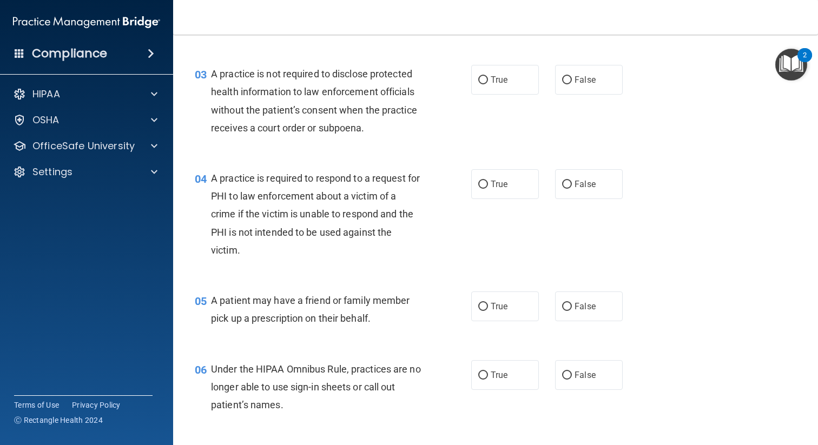
scroll to position [237, 0]
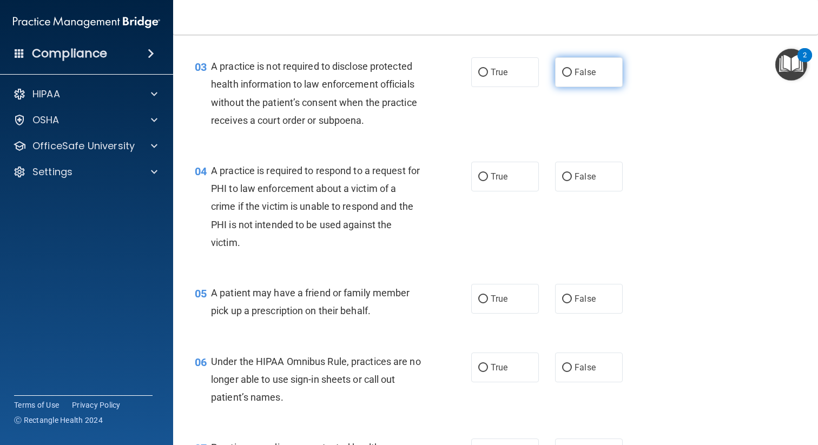
click at [588, 73] on span "False" at bounding box center [585, 72] width 21 height 10
click at [572, 73] on input "False" at bounding box center [567, 73] width 10 height 8
radio input "true"
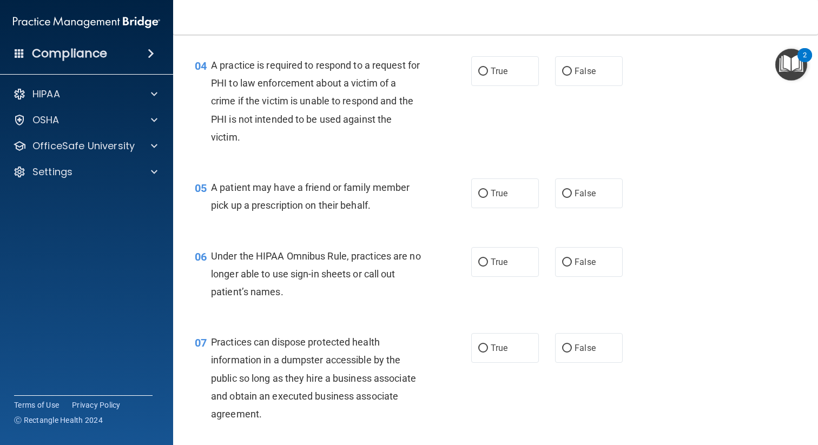
scroll to position [351, 0]
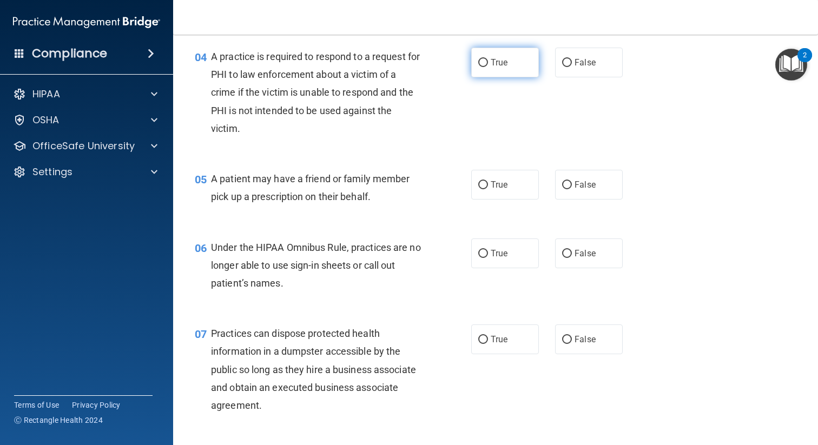
click at [499, 59] on span "True" at bounding box center [499, 62] width 17 height 10
click at [488, 59] on input "True" at bounding box center [483, 63] width 10 height 8
radio input "true"
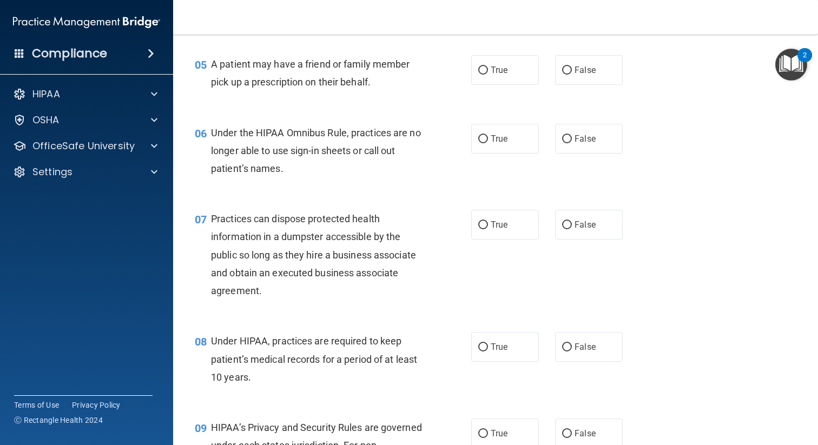
scroll to position [467, 0]
click at [502, 70] on span "True" at bounding box center [499, 69] width 17 height 10
click at [488, 70] on input "True" at bounding box center [483, 69] width 10 height 8
radio input "true"
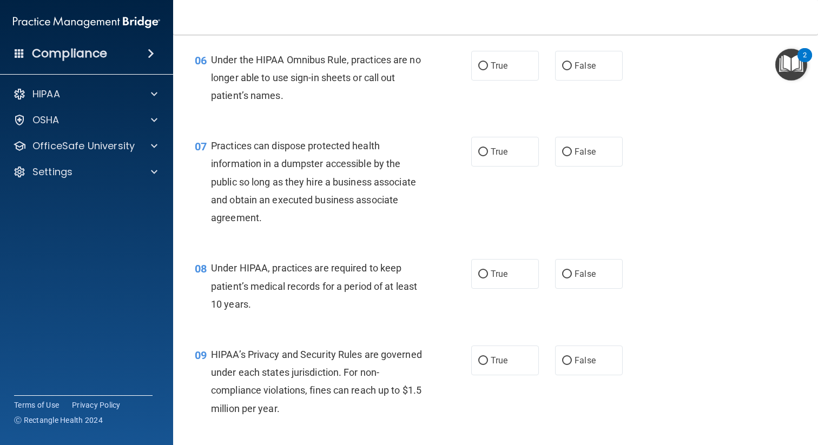
scroll to position [540, 0]
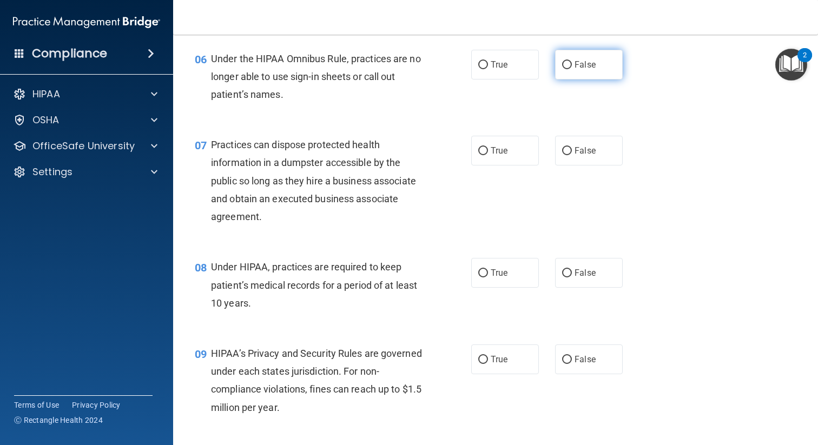
click at [593, 71] on label "False" at bounding box center [589, 65] width 68 height 30
click at [572, 69] on input "False" at bounding box center [567, 65] width 10 height 8
radio input "true"
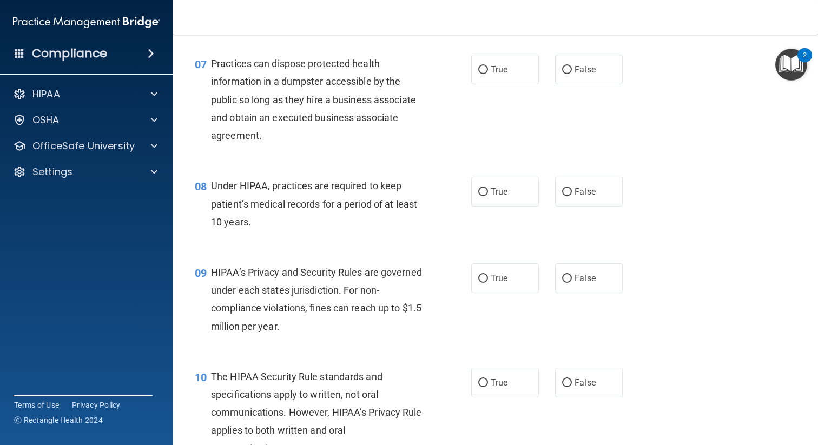
scroll to position [622, 0]
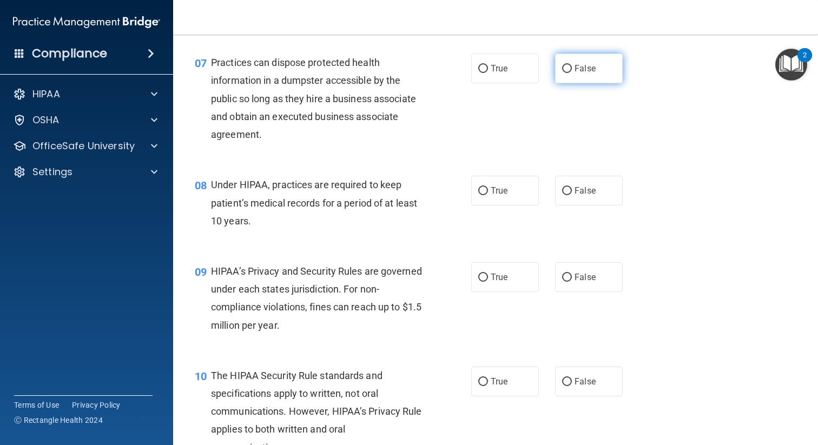
click at [610, 81] on label "False" at bounding box center [589, 69] width 68 height 30
click at [572, 73] on input "False" at bounding box center [567, 69] width 10 height 8
radio input "true"
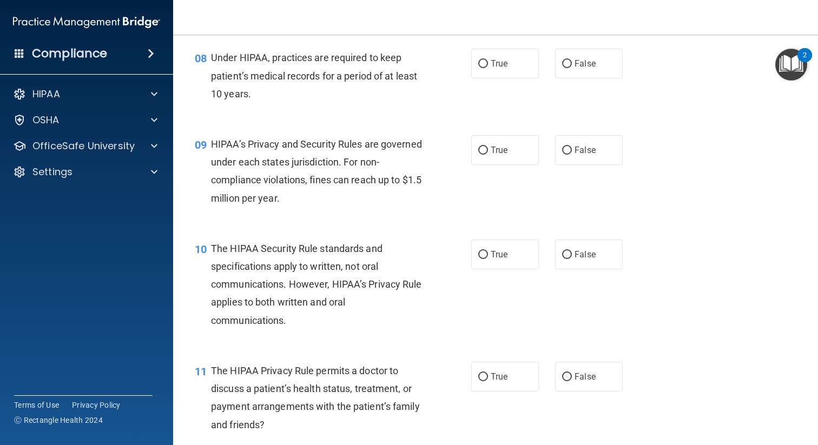
scroll to position [754, 0]
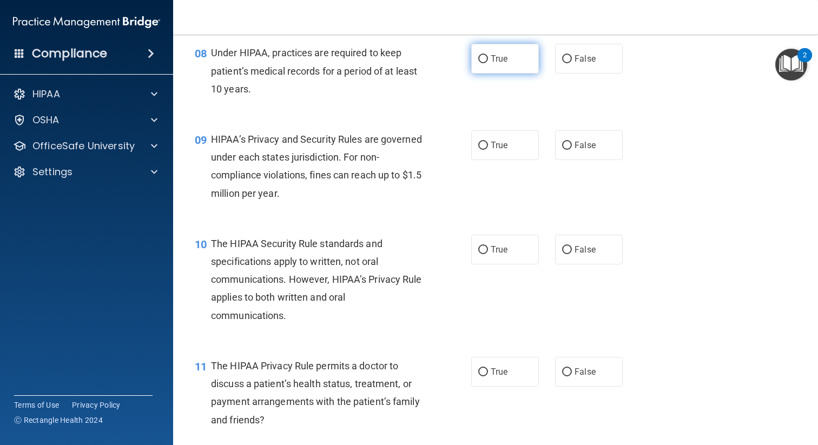
click at [495, 66] on label "True" at bounding box center [505, 59] width 68 height 30
click at [488, 63] on input "True" at bounding box center [483, 59] width 10 height 8
radio input "true"
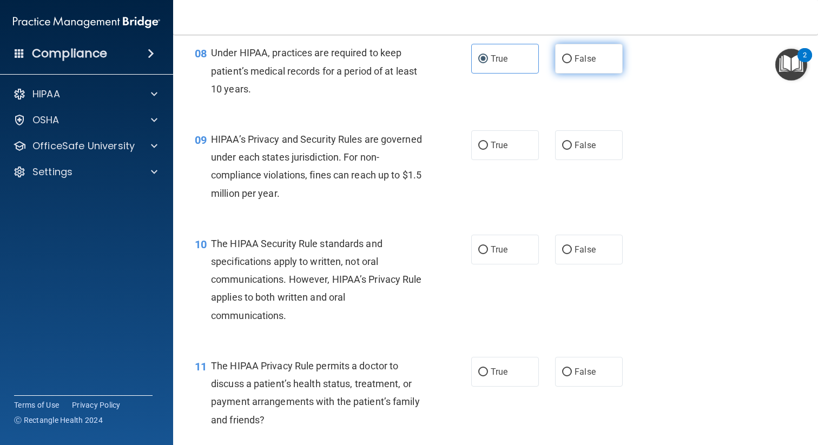
click at [578, 62] on span "False" at bounding box center [585, 59] width 21 height 10
click at [572, 62] on input "False" at bounding box center [567, 59] width 10 height 8
radio input "true"
radio input "false"
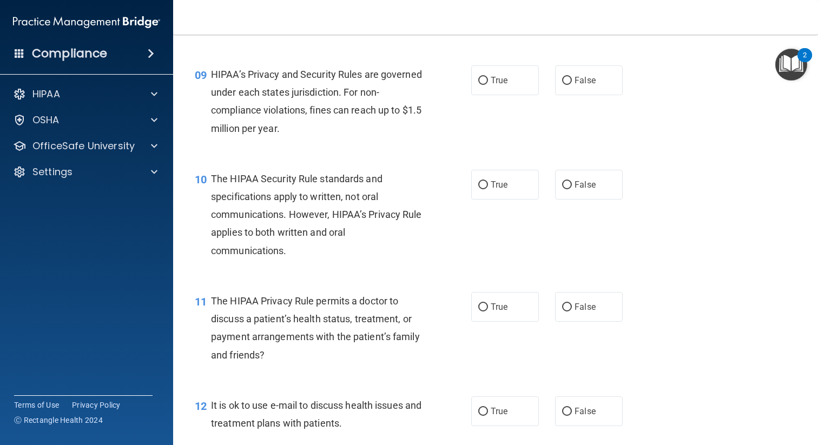
scroll to position [820, 0]
click at [583, 85] on label "False" at bounding box center [589, 79] width 68 height 30
click at [572, 84] on input "False" at bounding box center [567, 80] width 10 height 8
radio input "true"
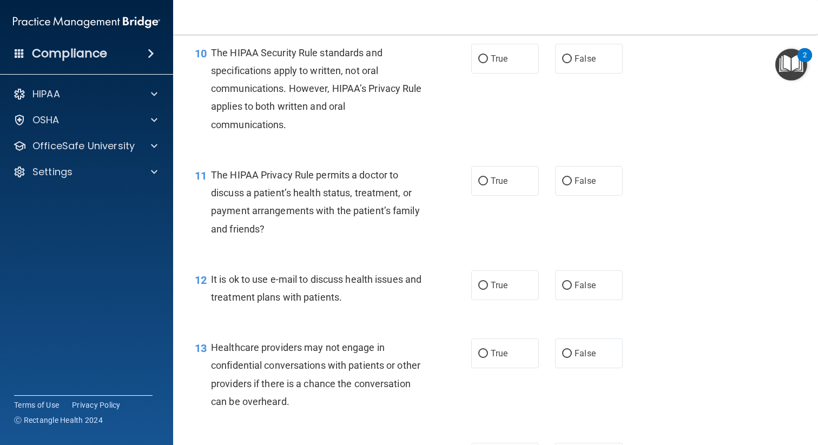
scroll to position [947, 0]
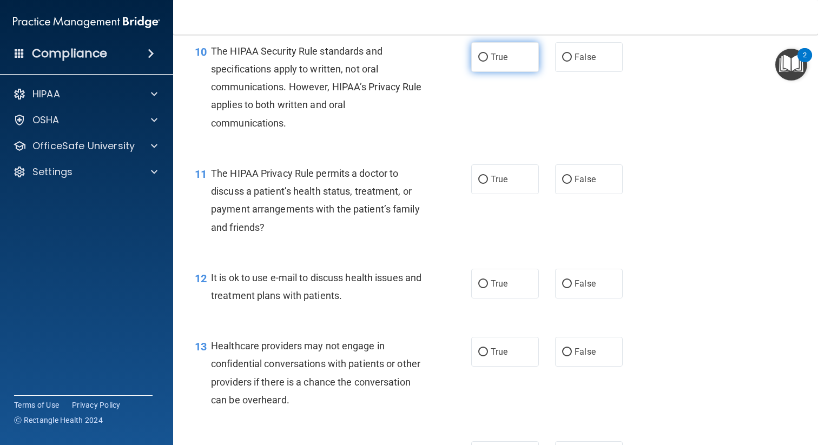
click at [491, 56] on span "True" at bounding box center [499, 57] width 17 height 10
click at [488, 56] on input "True" at bounding box center [483, 58] width 10 height 8
radio input "true"
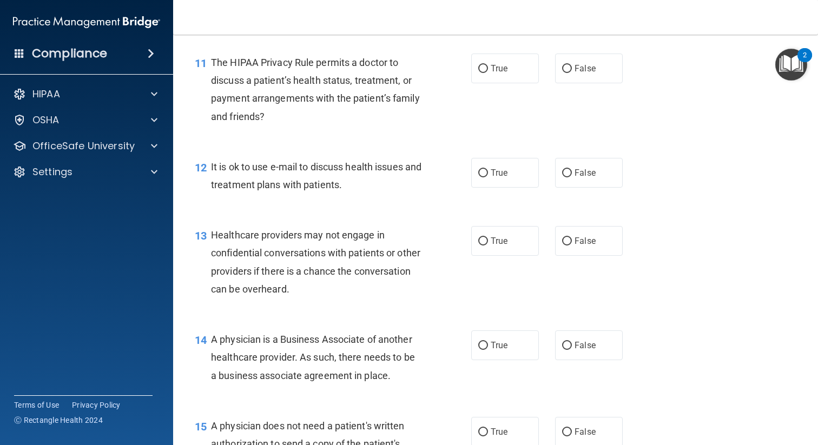
scroll to position [1061, 0]
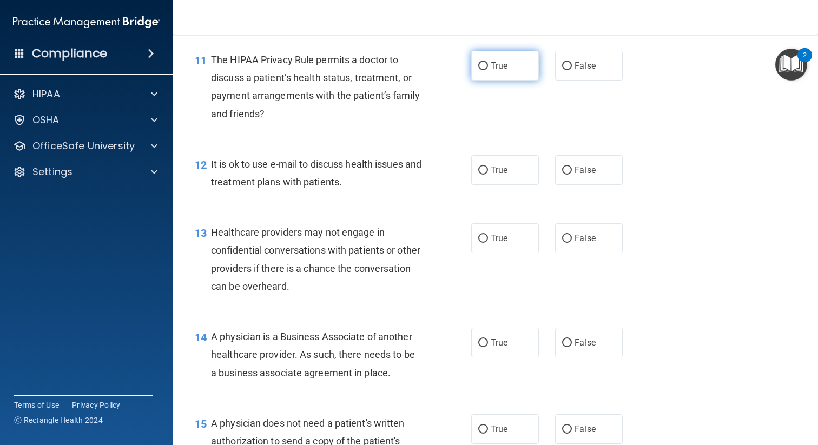
click at [491, 63] on span "True" at bounding box center [499, 66] width 17 height 10
click at [488, 63] on input "True" at bounding box center [483, 66] width 10 height 8
radio input "true"
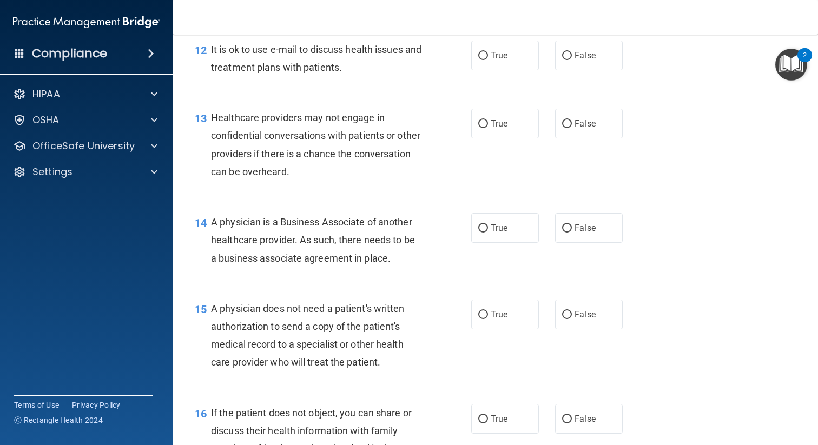
scroll to position [1176, 0]
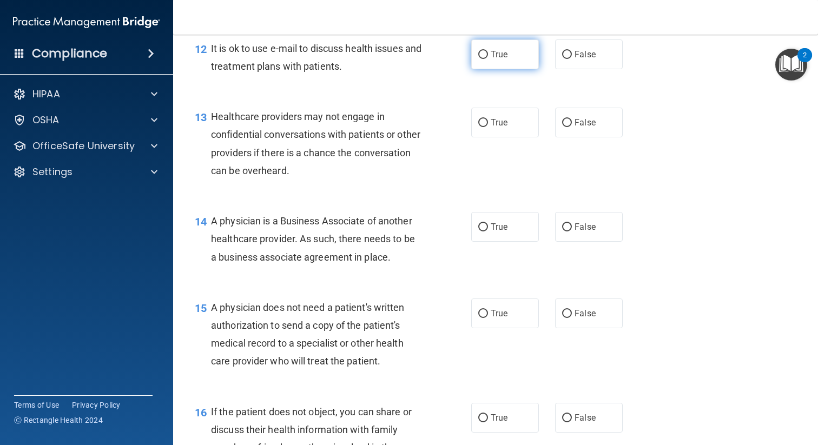
click at [505, 59] on span "True" at bounding box center [499, 54] width 17 height 10
click at [488, 59] on input "True" at bounding box center [483, 55] width 10 height 8
radio input "true"
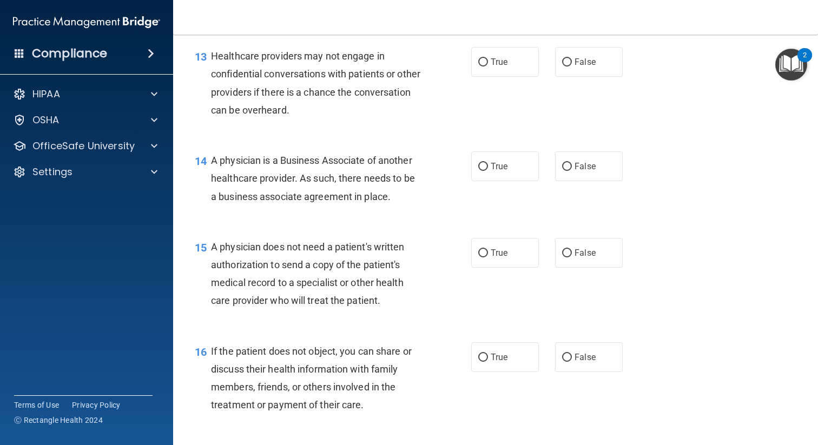
scroll to position [1238, 0]
click at [512, 63] on label "True" at bounding box center [505, 61] width 68 height 30
click at [488, 63] on input "True" at bounding box center [483, 61] width 10 height 8
radio input "true"
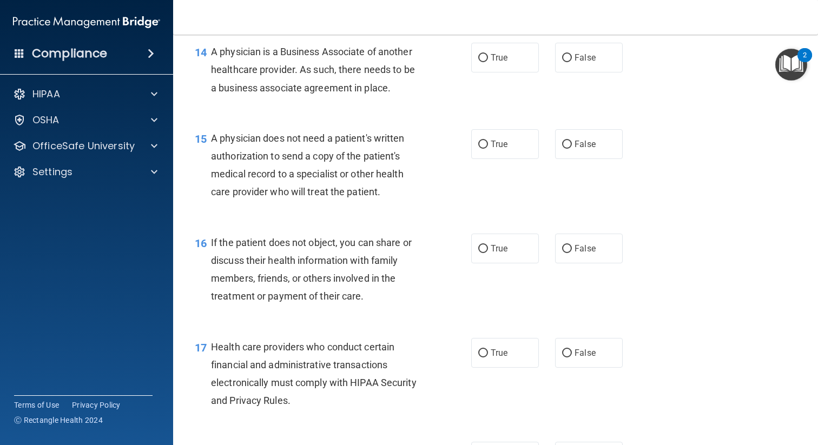
scroll to position [1343, 0]
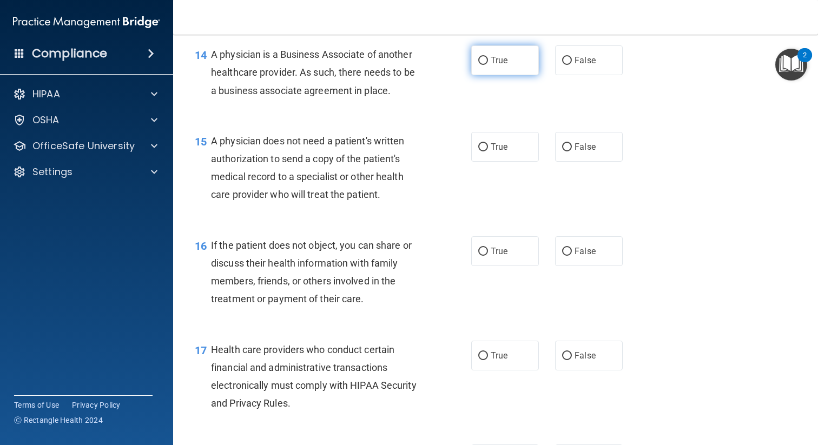
click at [485, 69] on label "True" at bounding box center [505, 60] width 68 height 30
click at [485, 65] on input "True" at bounding box center [483, 61] width 10 height 8
radio input "true"
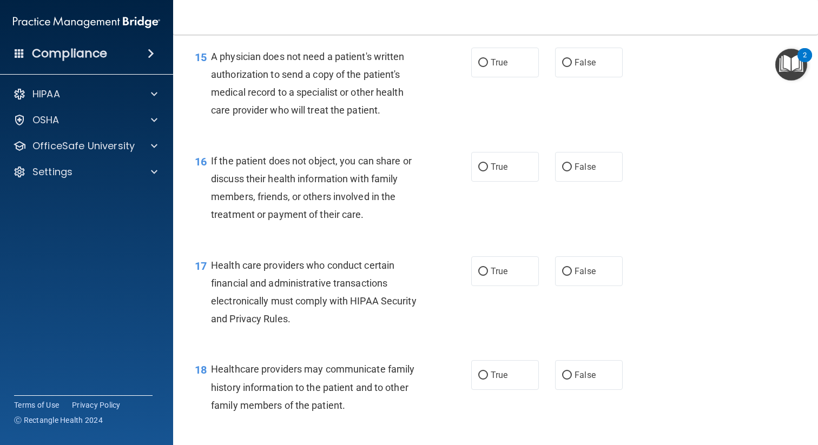
scroll to position [1430, 0]
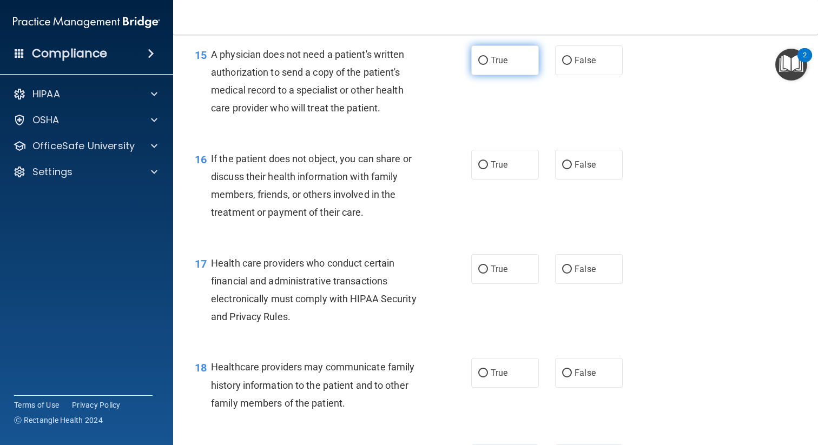
click at [495, 67] on label "True" at bounding box center [505, 60] width 68 height 30
click at [488, 65] on input "True" at bounding box center [483, 61] width 10 height 8
radio input "true"
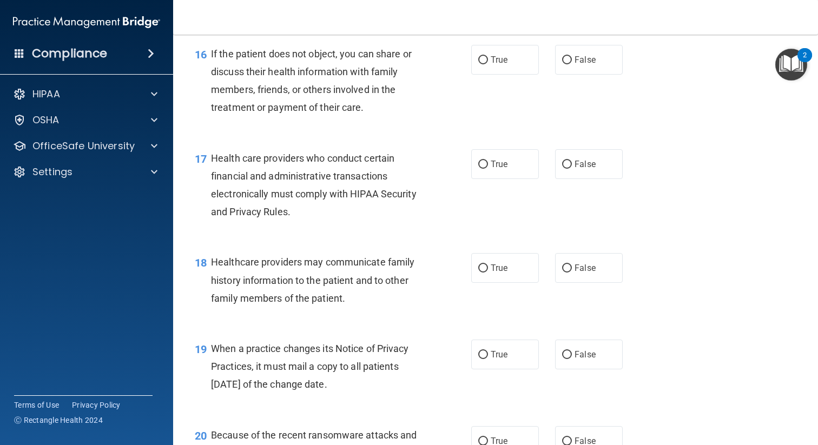
scroll to position [1537, 0]
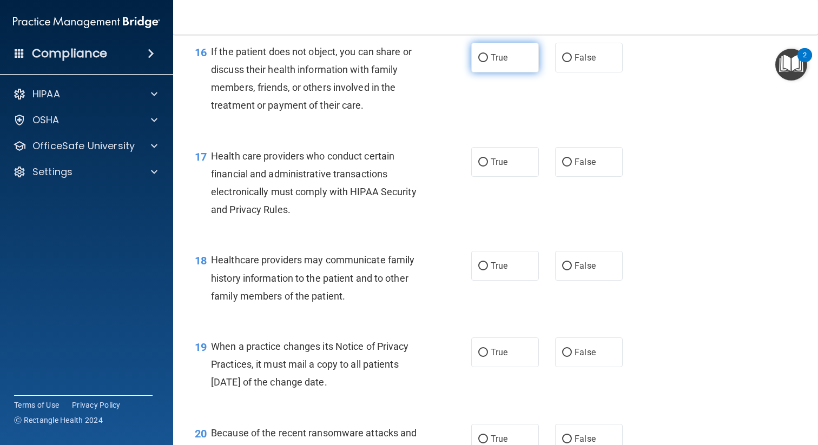
click at [494, 56] on span "True" at bounding box center [499, 57] width 17 height 10
click at [488, 56] on input "True" at bounding box center [483, 58] width 10 height 8
radio input "true"
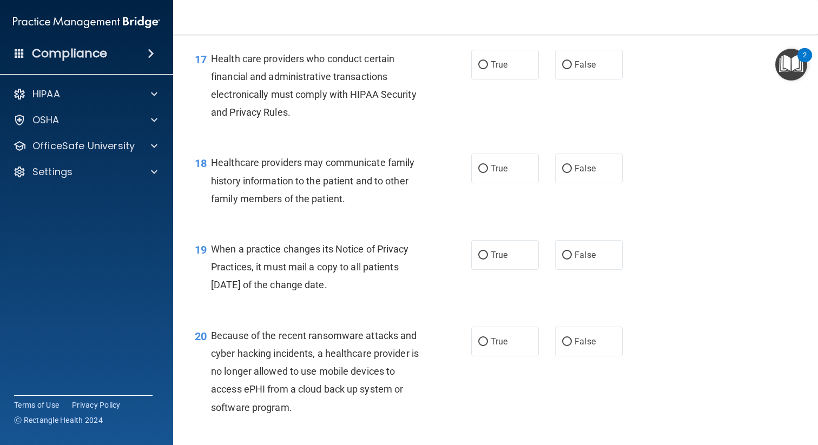
scroll to position [1635, 0]
click at [494, 69] on label "True" at bounding box center [505, 64] width 68 height 30
click at [488, 68] on input "True" at bounding box center [483, 64] width 10 height 8
radio input "true"
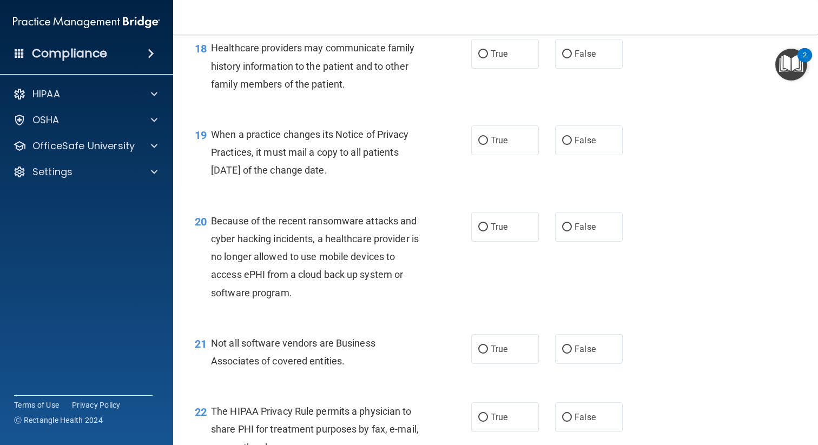
scroll to position [1752, 0]
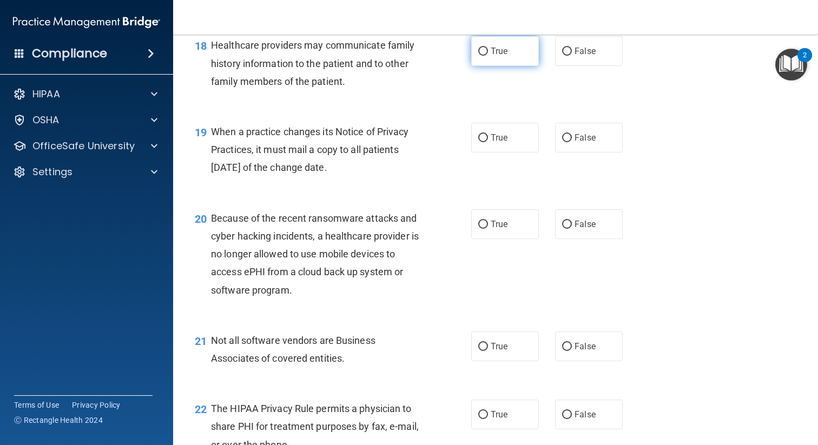
click at [490, 50] on label "True" at bounding box center [505, 51] width 68 height 30
click at [488, 50] on input "True" at bounding box center [483, 52] width 10 height 8
radio input "true"
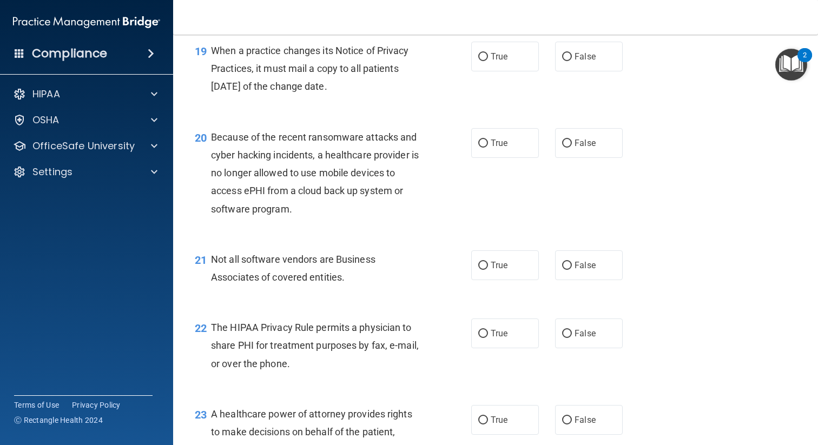
scroll to position [1833, 0]
click at [592, 61] on label "False" at bounding box center [589, 56] width 68 height 30
click at [572, 61] on input "False" at bounding box center [567, 56] width 10 height 8
radio input "true"
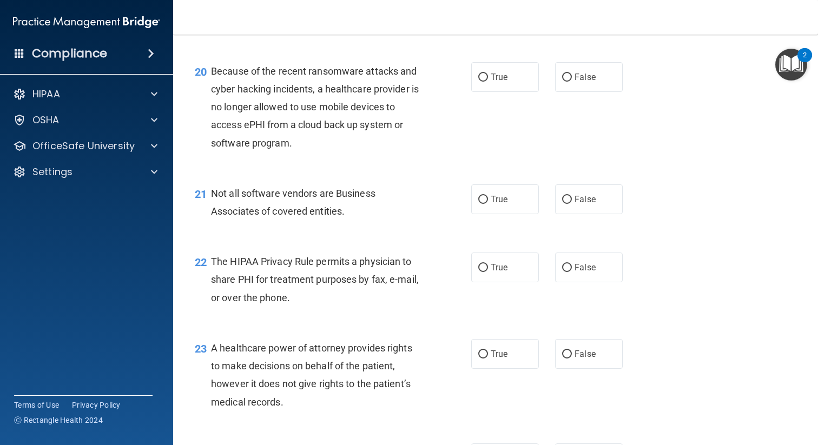
scroll to position [1900, 0]
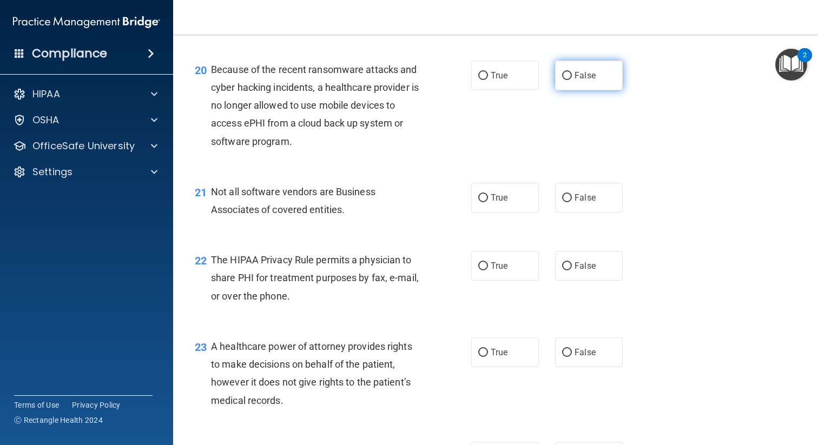
click at [597, 81] on label "False" at bounding box center [589, 76] width 68 height 30
click at [572, 80] on input "False" at bounding box center [567, 76] width 10 height 8
radio input "true"
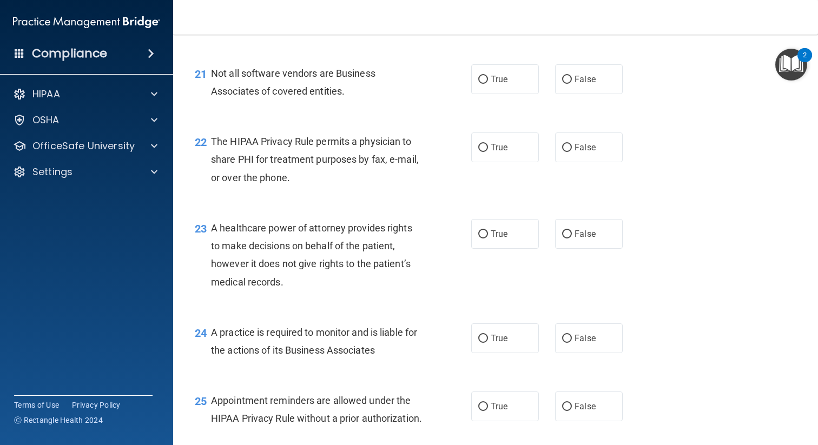
scroll to position [2020, 0]
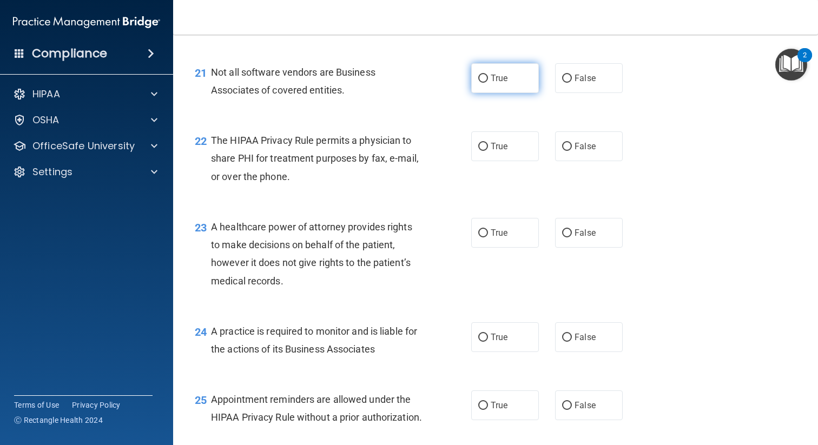
click at [488, 84] on label "True" at bounding box center [505, 78] width 68 height 30
click at [488, 83] on input "True" at bounding box center [483, 79] width 10 height 8
radio input "true"
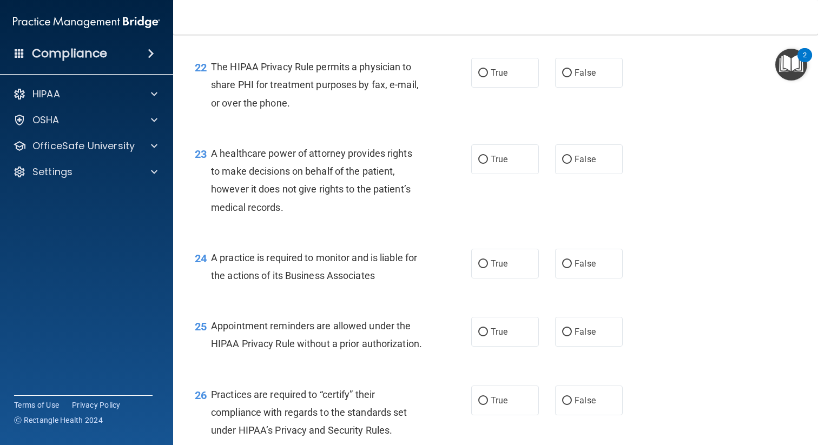
scroll to position [2102, 0]
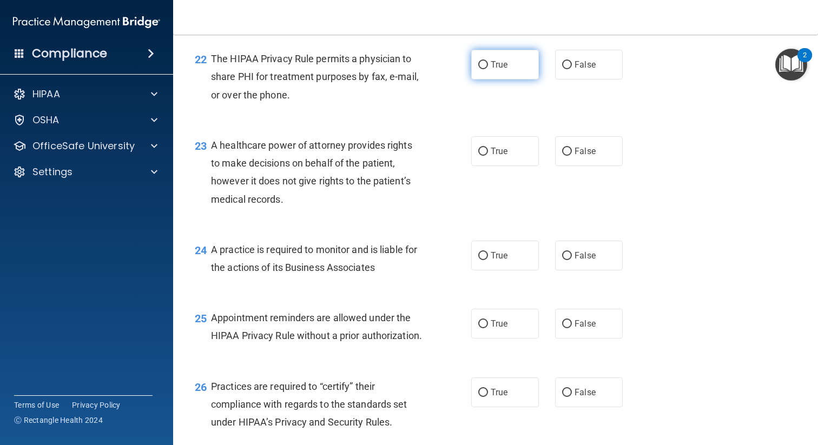
click at [502, 68] on span "True" at bounding box center [499, 65] width 17 height 10
click at [488, 68] on input "True" at bounding box center [483, 65] width 10 height 8
radio input "true"
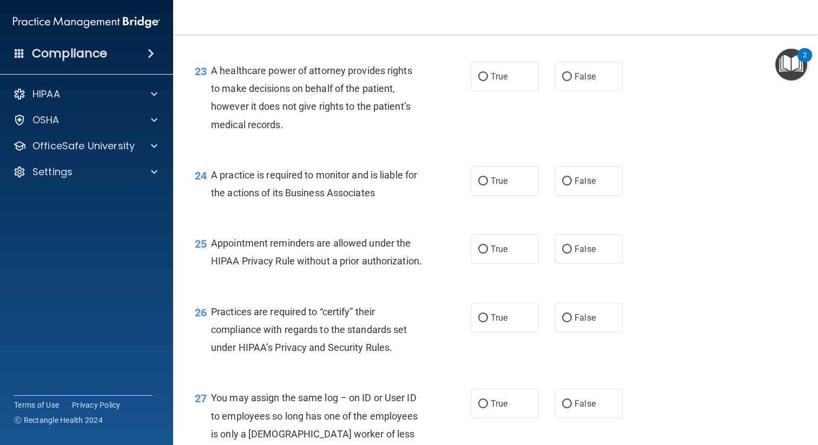
scroll to position [2177, 0]
click at [560, 65] on label "False" at bounding box center [589, 76] width 68 height 30
click at [562, 73] on input "False" at bounding box center [567, 77] width 10 height 8
radio input "true"
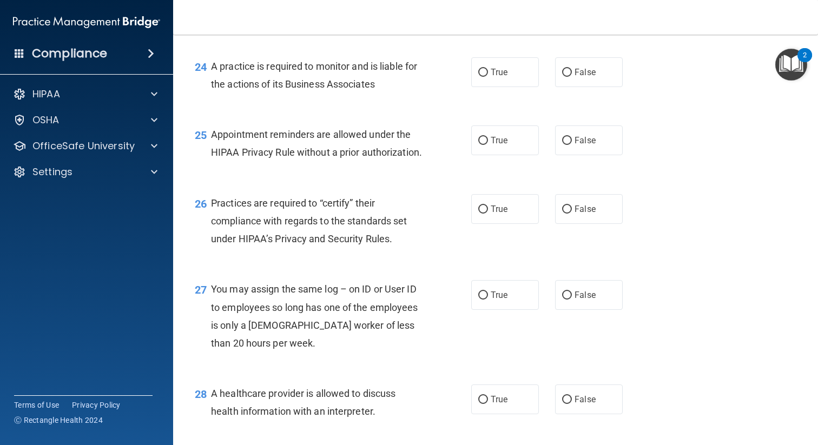
scroll to position [2288, 0]
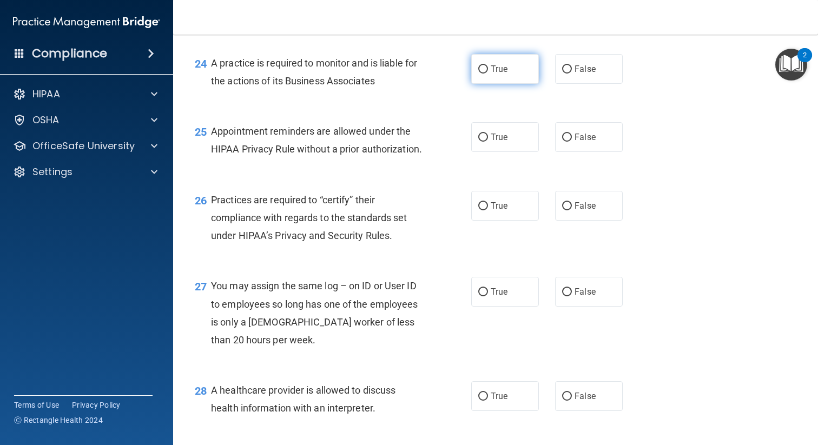
click at [496, 80] on label "True" at bounding box center [505, 69] width 68 height 30
click at [488, 74] on input "True" at bounding box center [483, 69] width 10 height 8
radio input "true"
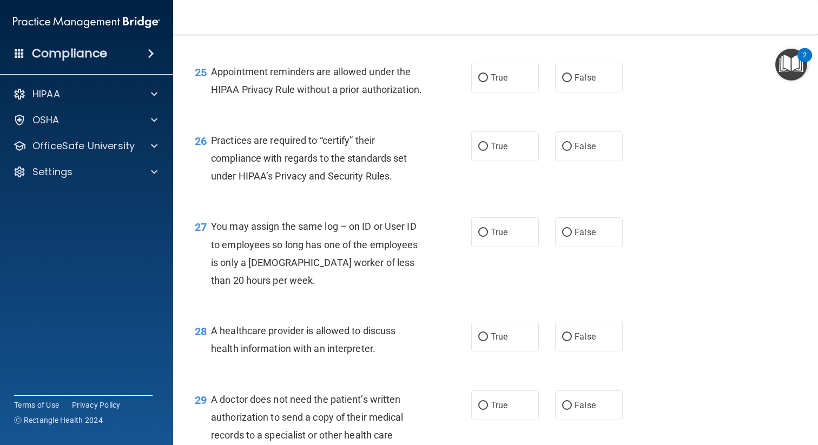
scroll to position [2360, 0]
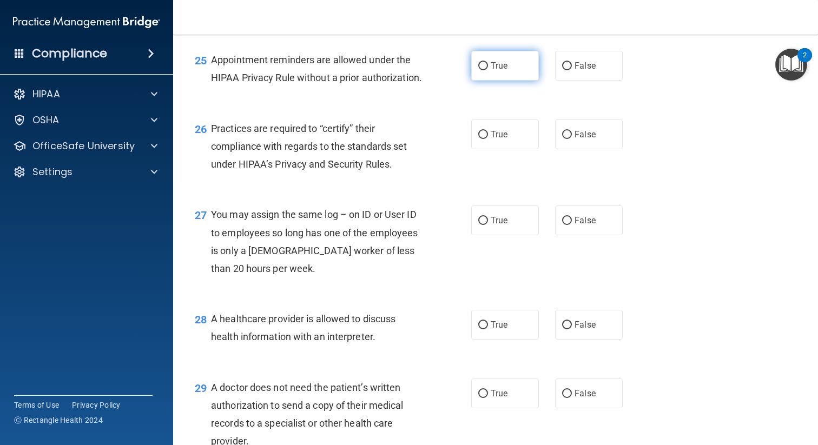
click at [494, 73] on label "True" at bounding box center [505, 66] width 68 height 30
click at [488, 70] on input "True" at bounding box center [483, 66] width 10 height 8
radio input "true"
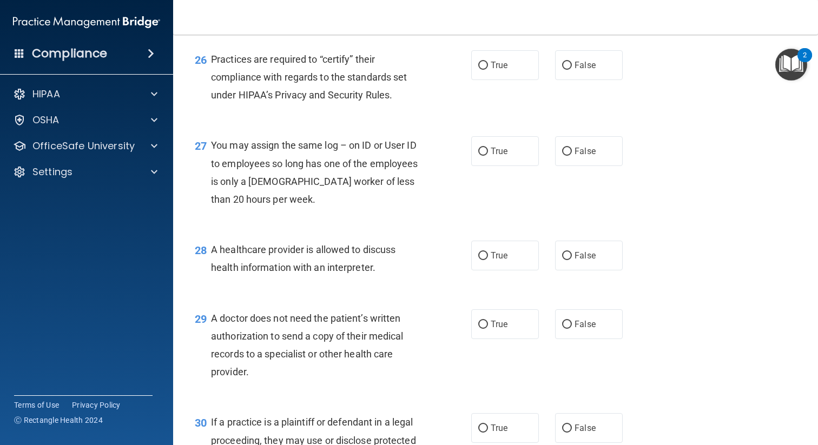
scroll to position [2432, 0]
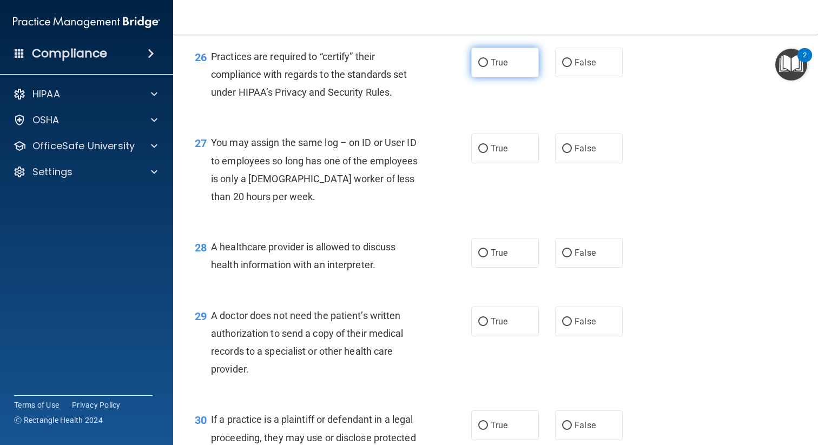
click at [494, 77] on label "True" at bounding box center [505, 63] width 68 height 30
click at [488, 67] on input "True" at bounding box center [483, 63] width 10 height 8
radio input "true"
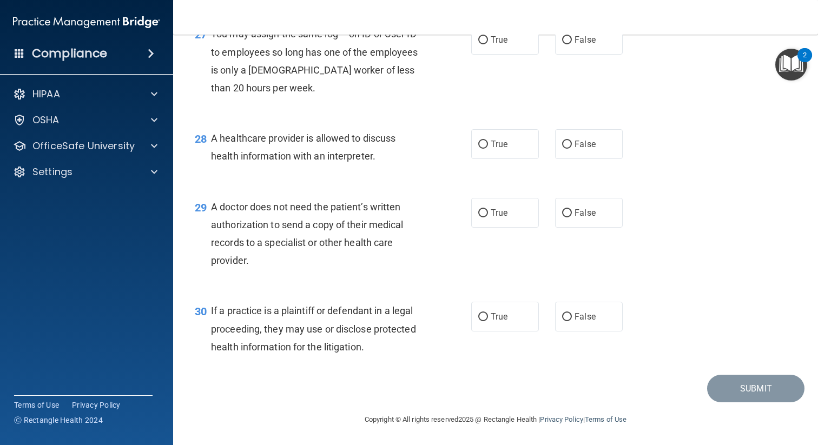
scroll to position [2541, 0]
click at [595, 44] on span "False" at bounding box center [585, 39] width 21 height 10
click at [572, 44] on input "False" at bounding box center [567, 40] width 10 height 8
radio input "true"
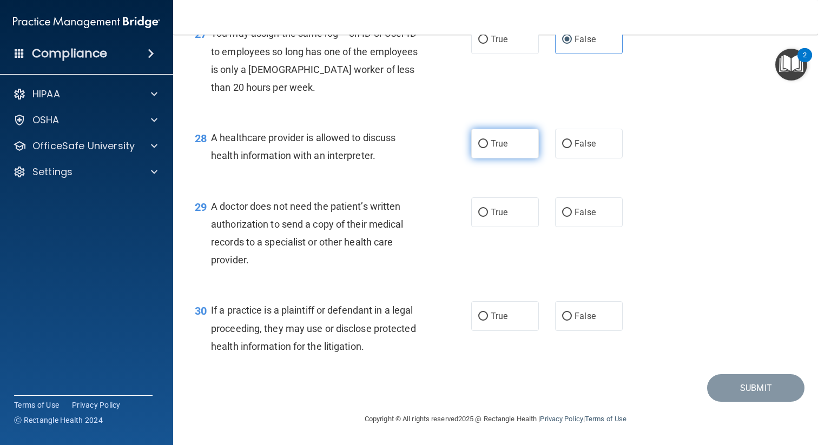
click at [500, 148] on span "True" at bounding box center [499, 144] width 17 height 10
click at [488, 148] on input "True" at bounding box center [483, 144] width 10 height 8
radio input "true"
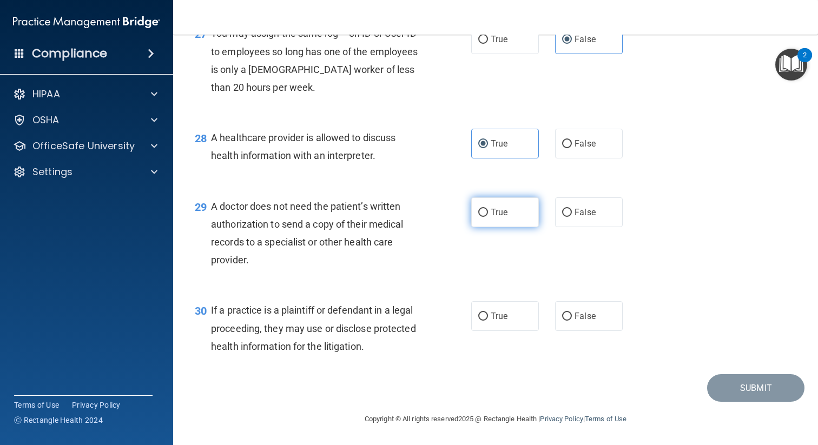
click at [501, 218] on label "True" at bounding box center [505, 212] width 68 height 30
click at [488, 217] on input "True" at bounding box center [483, 213] width 10 height 8
radio input "true"
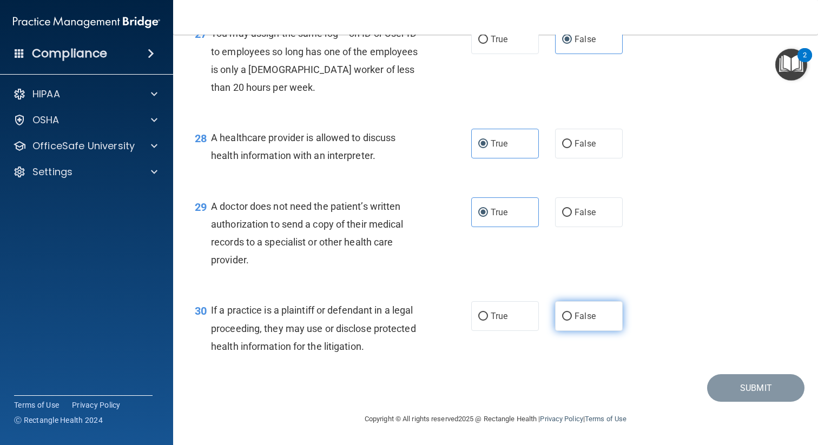
click at [595, 317] on span "False" at bounding box center [585, 316] width 21 height 10
click at [572, 317] on input "False" at bounding box center [567, 317] width 10 height 8
radio input "true"
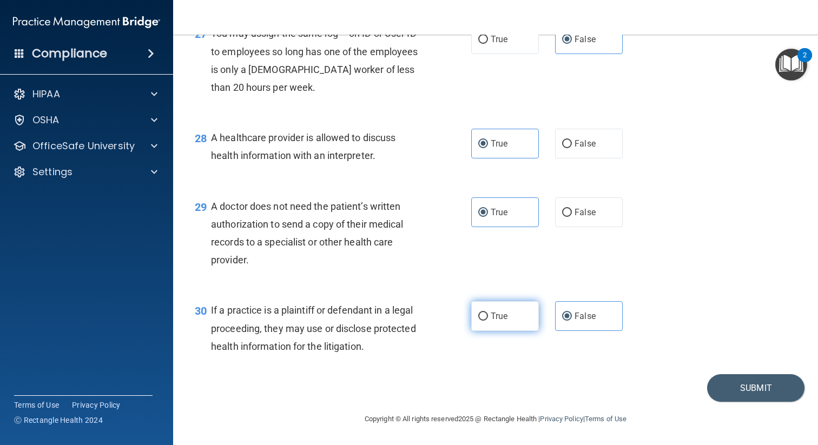
click at [502, 316] on span "True" at bounding box center [499, 316] width 17 height 10
click at [488, 316] on input "True" at bounding box center [483, 317] width 10 height 8
radio input "true"
radio input "false"
click at [740, 382] on button "Submit" at bounding box center [755, 388] width 97 height 28
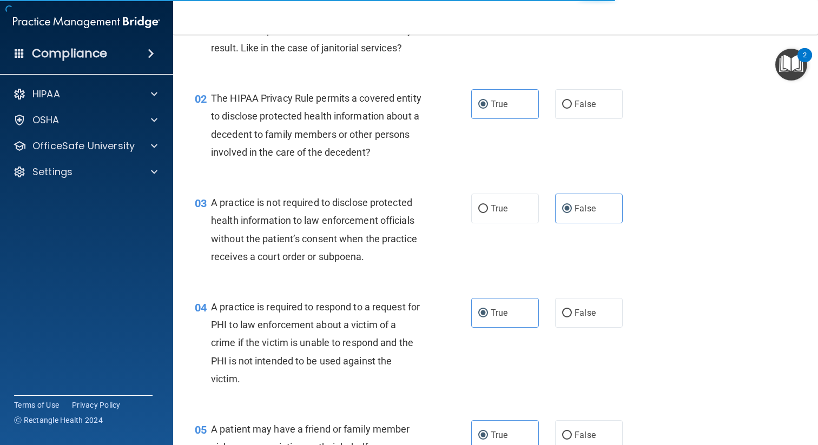
scroll to position [0, 0]
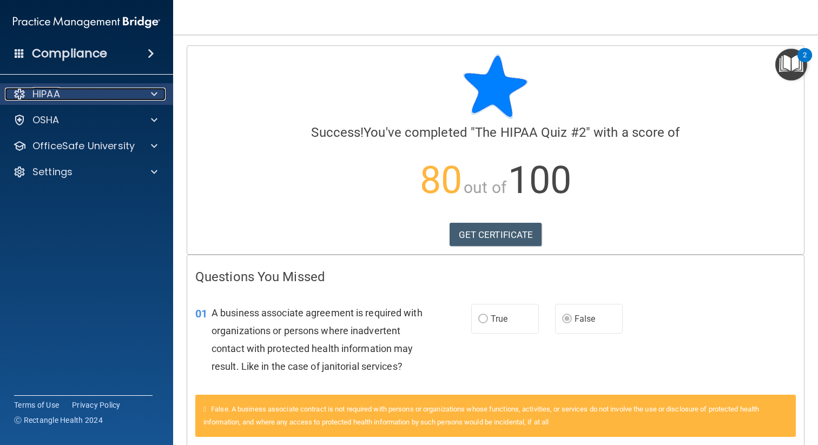
click at [93, 94] on div "HIPAA" at bounding box center [72, 94] width 134 height 13
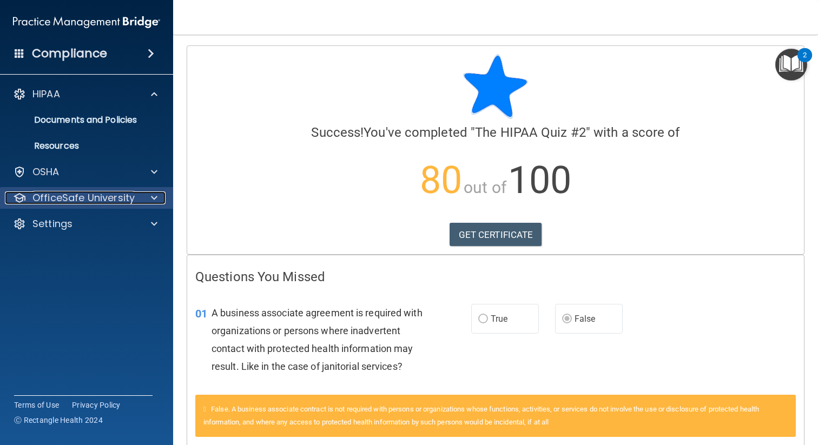
click at [106, 194] on p "OfficeSafe University" at bounding box center [83, 198] width 102 height 13
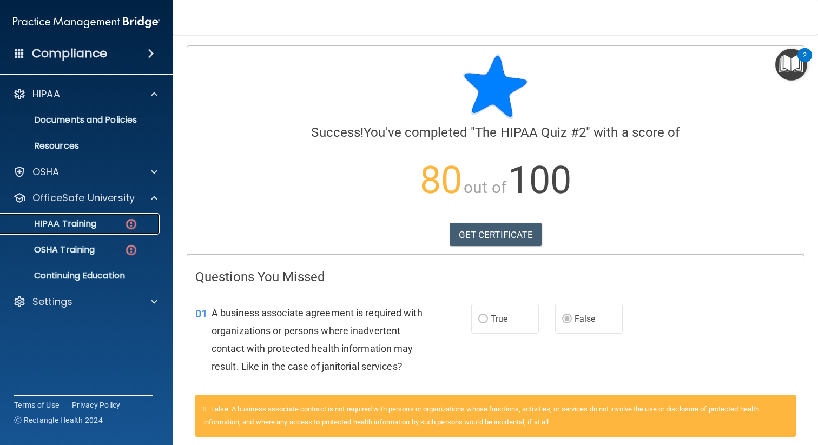
click at [85, 222] on p "HIPAA Training" at bounding box center [51, 224] width 89 height 11
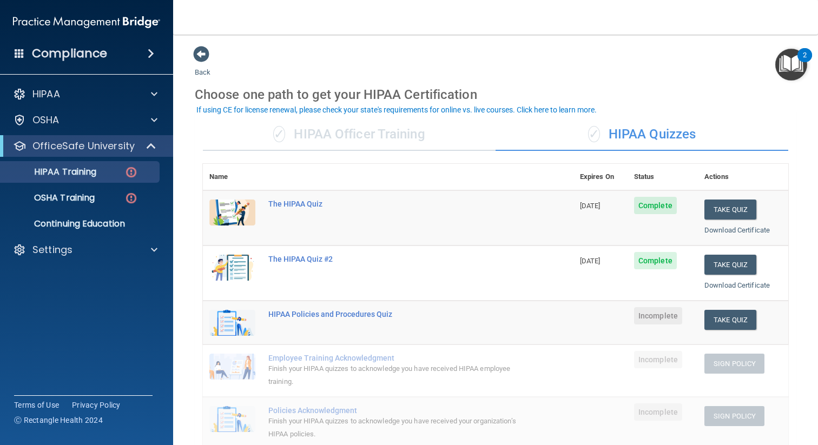
click at [349, 137] on div "✓ HIPAA Officer Training" at bounding box center [349, 134] width 293 height 32
